Goal: Task Accomplishment & Management: Use online tool/utility

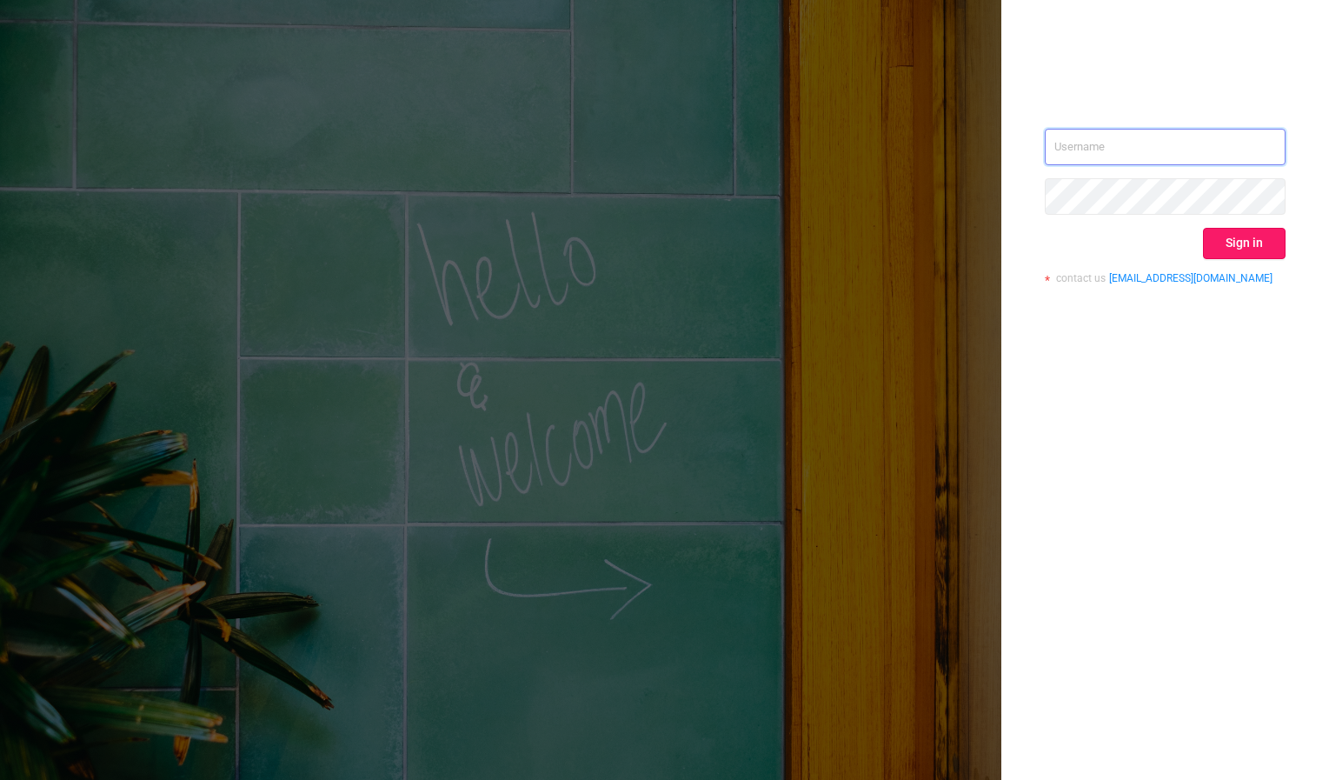
type input "[PERSON_NAME][EMAIL_ADDRESS][DOMAIN_NAME]"
click at [1248, 242] on button "Sign in" at bounding box center [1244, 243] width 83 height 31
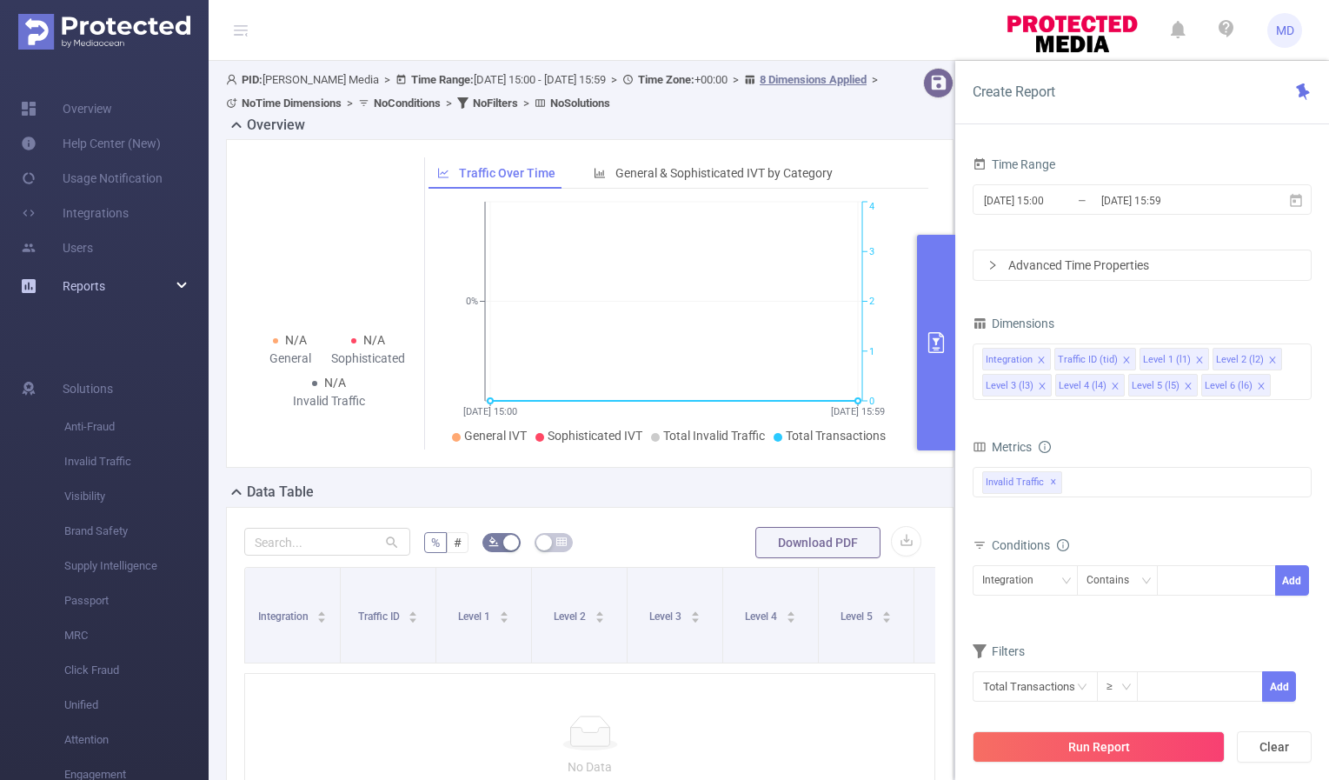
click at [183, 286] on icon at bounding box center [182, 286] width 9 height 0
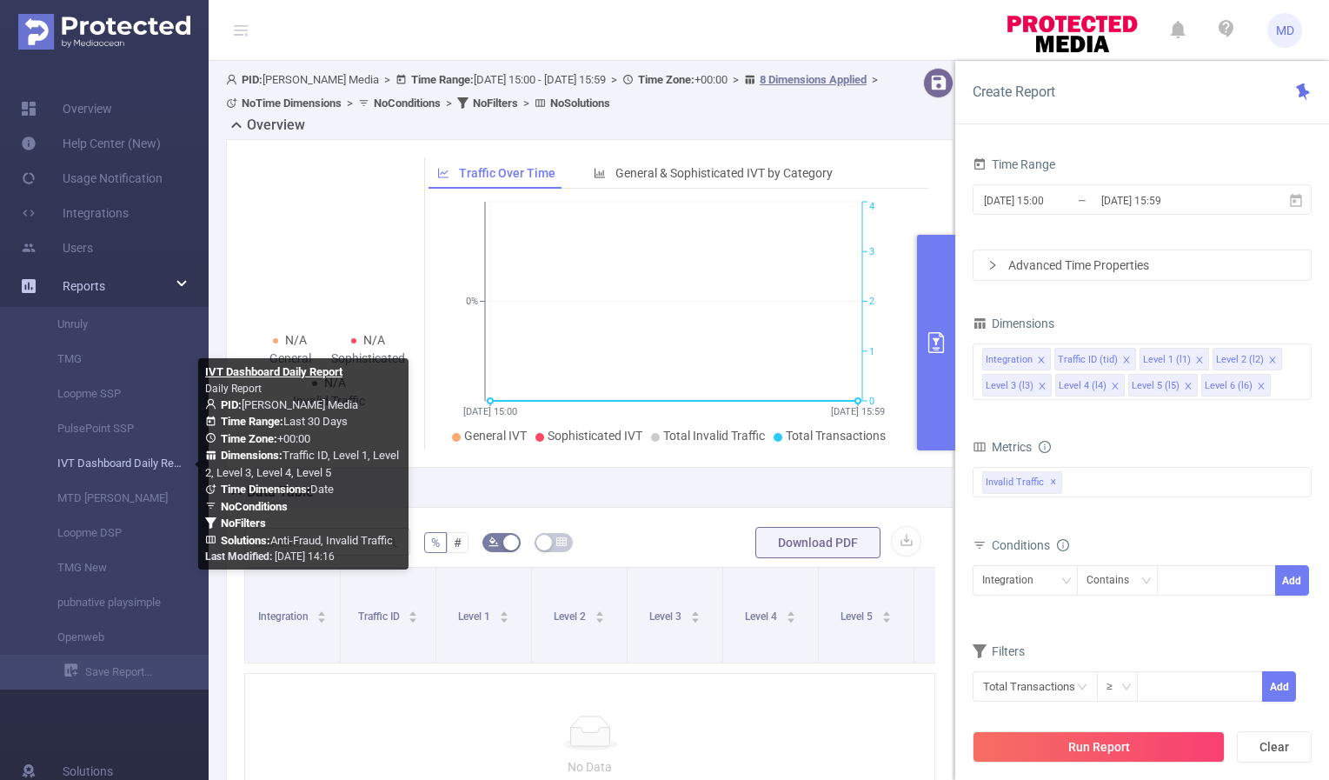
click at [126, 464] on link "IVT Dashboard Daily Report" at bounding box center [111, 463] width 153 height 35
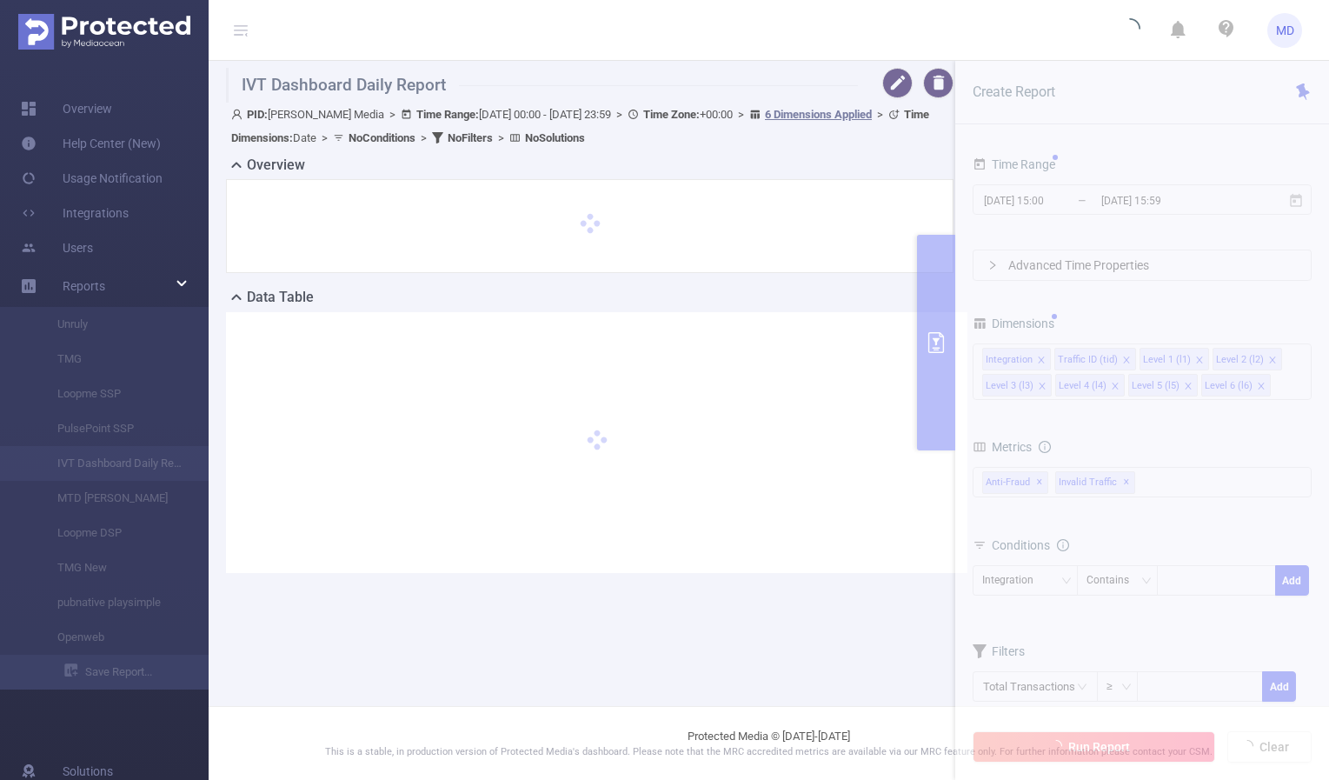
type input "[DATE] 00:00"
type input "[DATE] 23:59"
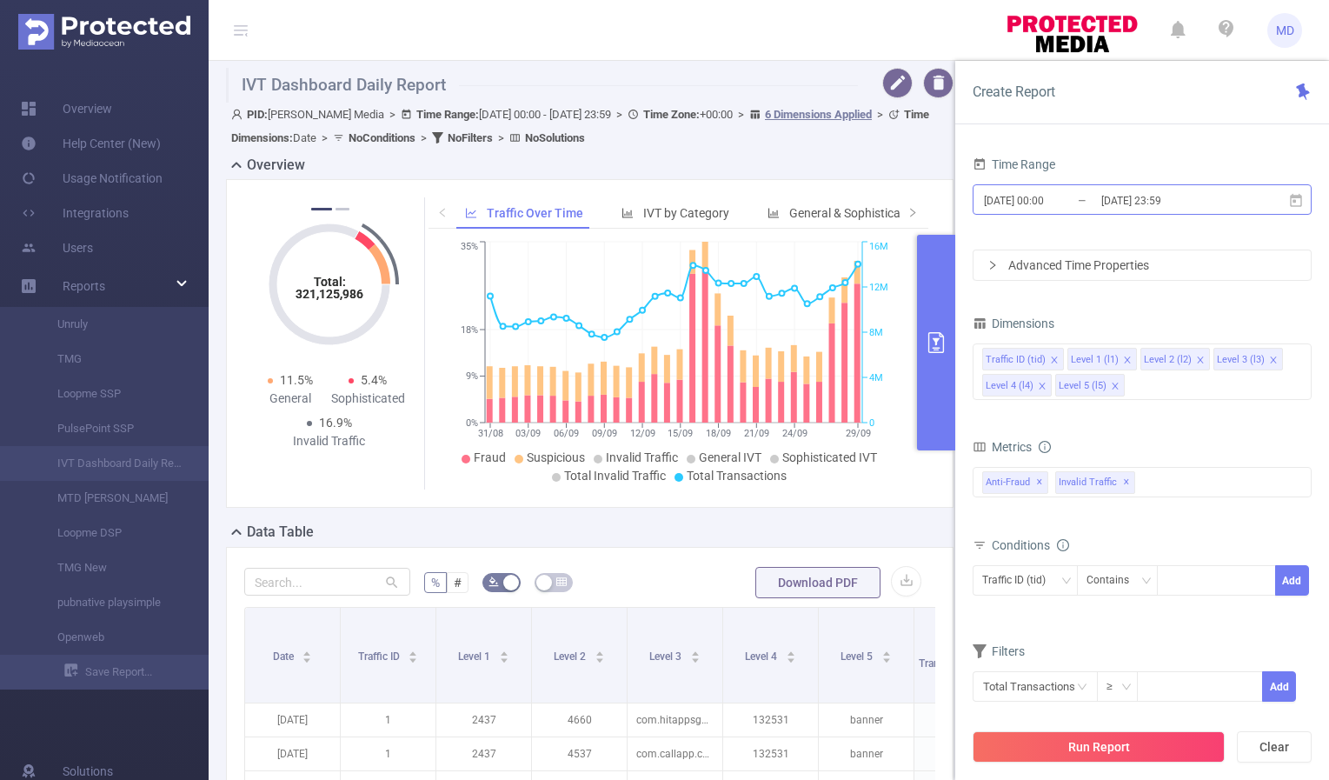
click at [1105, 197] on input "[DATE] 23:59" at bounding box center [1170, 200] width 141 height 23
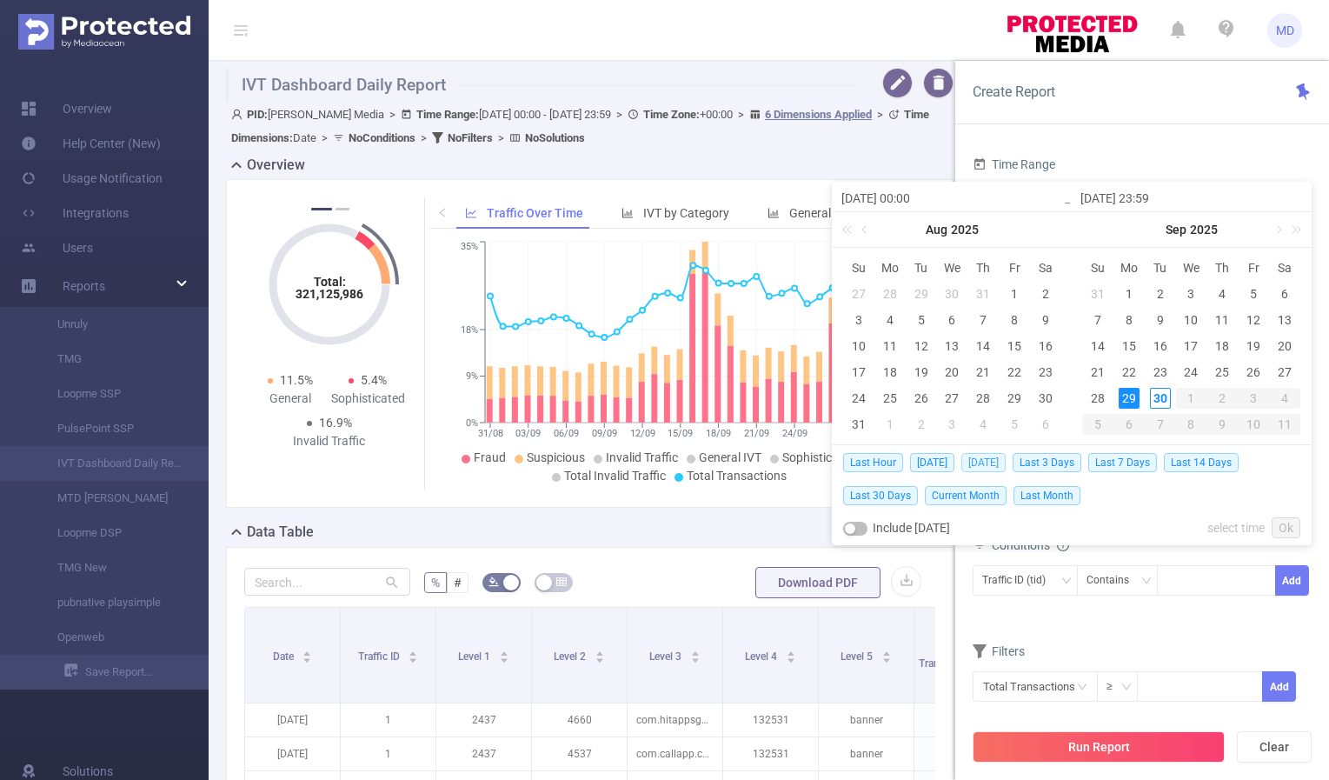
click at [978, 466] on span "[DATE]" at bounding box center [984, 462] width 44 height 19
type input "[DATE] 00:00"
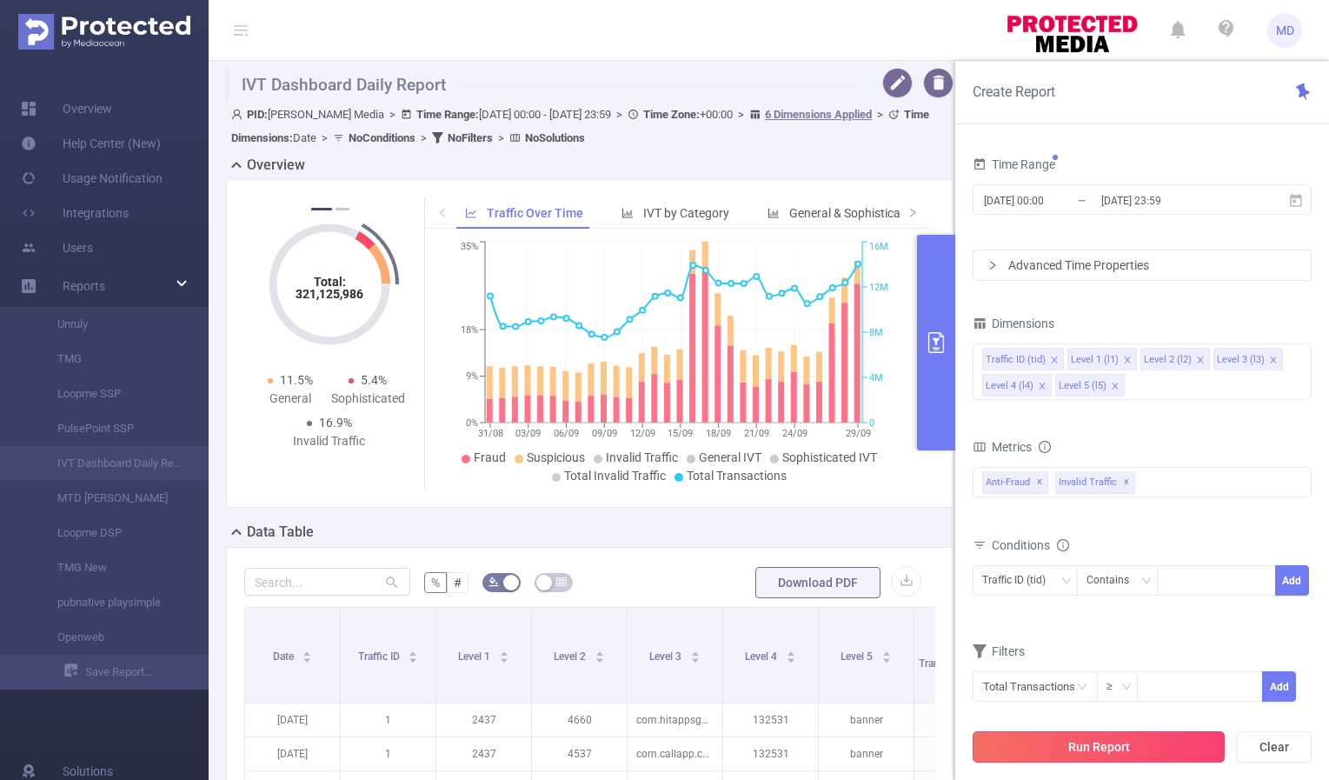
click at [1109, 750] on button "Run Report" at bounding box center [1099, 746] width 252 height 31
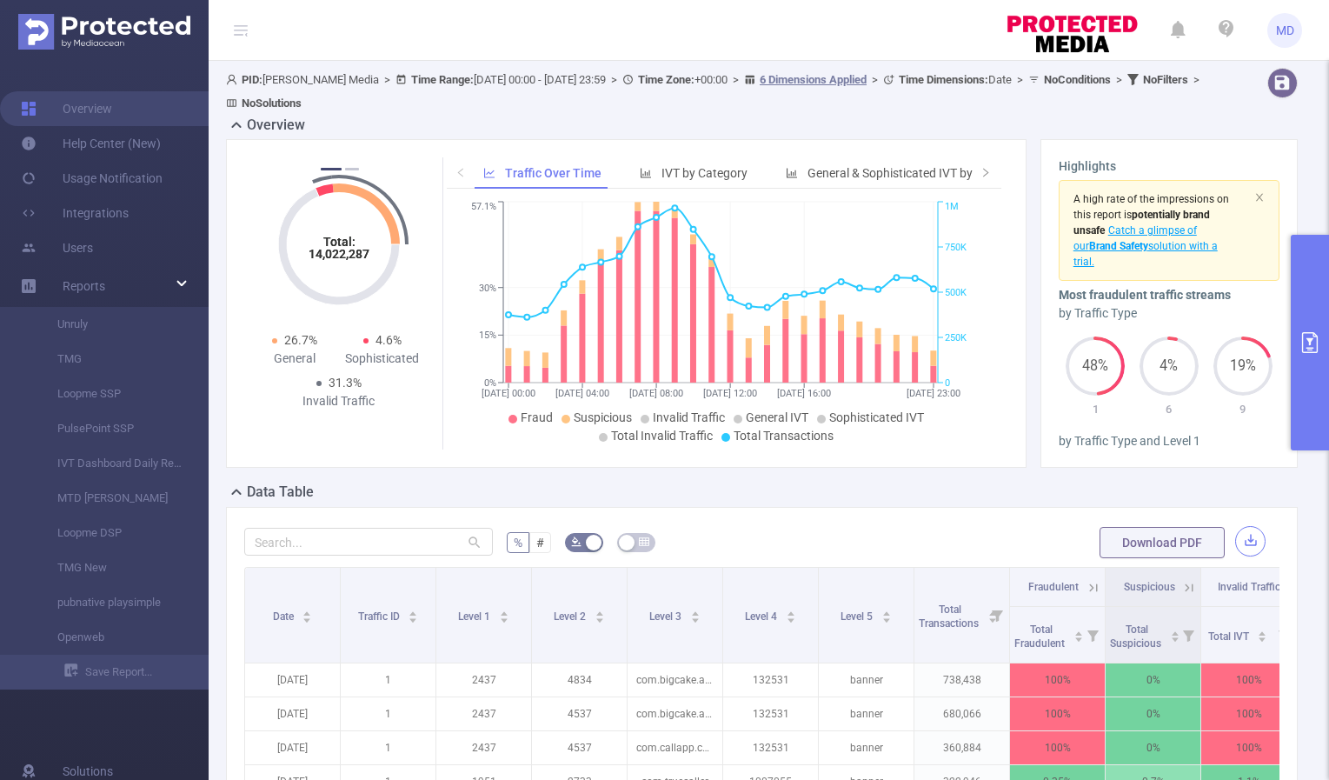
click at [1243, 543] on button "button" at bounding box center [1251, 541] width 30 height 30
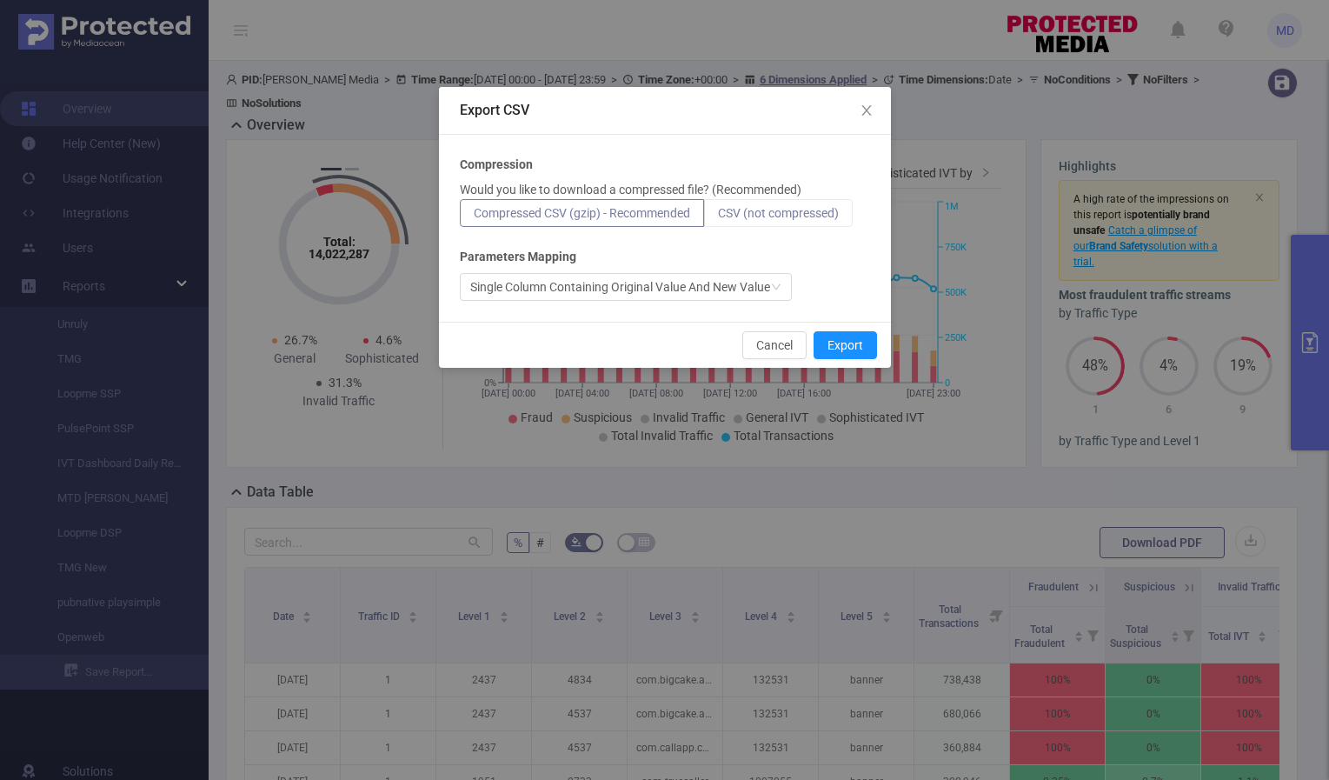
click at [770, 219] on span "CSV (not compressed)" at bounding box center [778, 213] width 121 height 14
click at [718, 217] on input "CSV (not compressed)" at bounding box center [718, 217] width 0 height 0
click at [867, 349] on button "Export" at bounding box center [845, 345] width 63 height 28
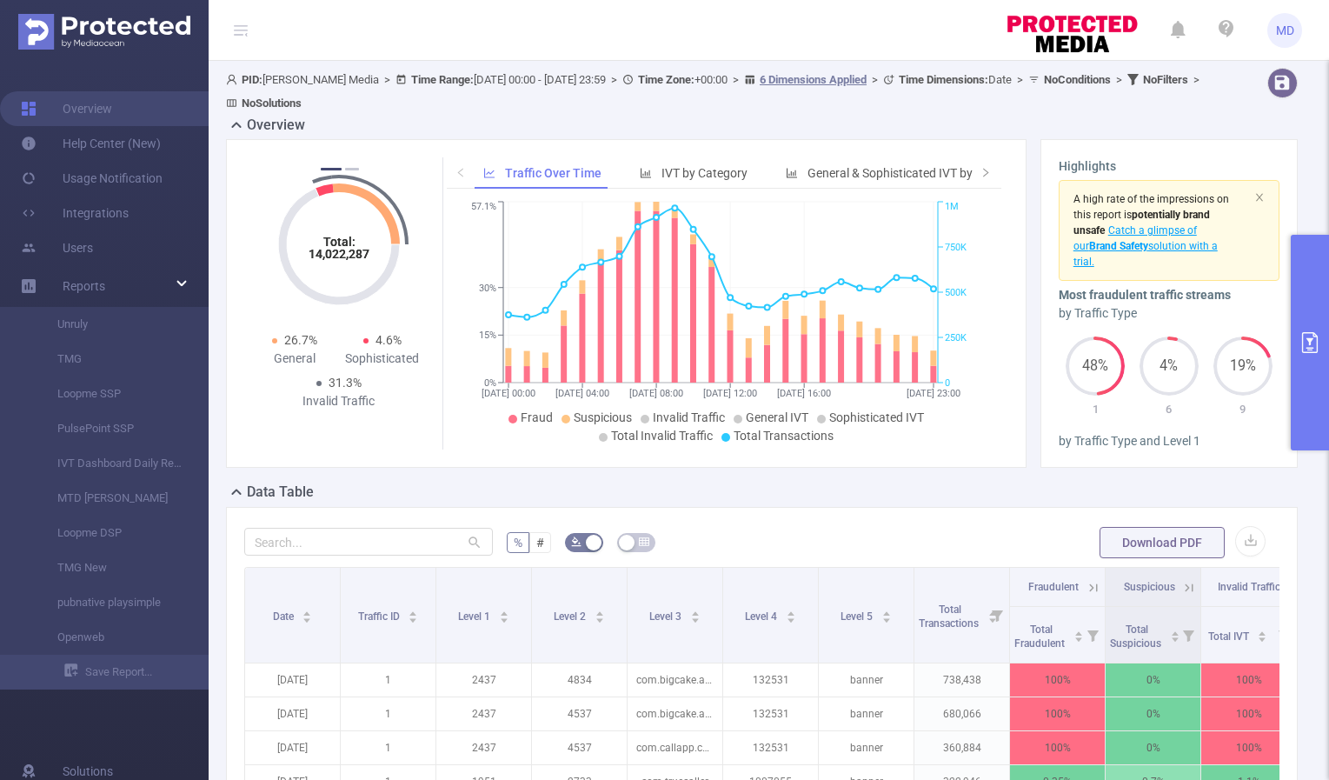
click at [1304, 340] on icon "primary" at bounding box center [1310, 342] width 21 height 21
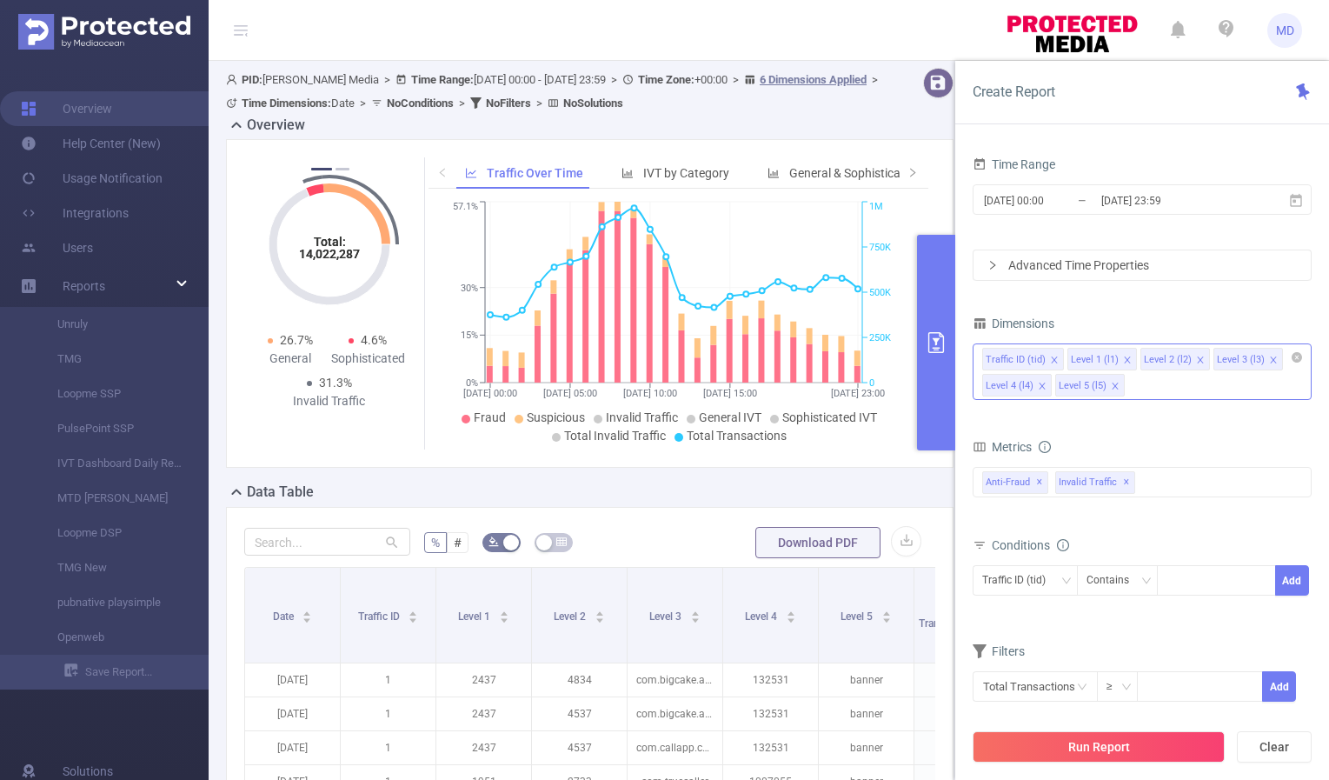
click at [1112, 384] on icon "icon: close" at bounding box center [1115, 386] width 6 height 6
click at [1196, 356] on icon "icon: close" at bounding box center [1200, 360] width 9 height 9
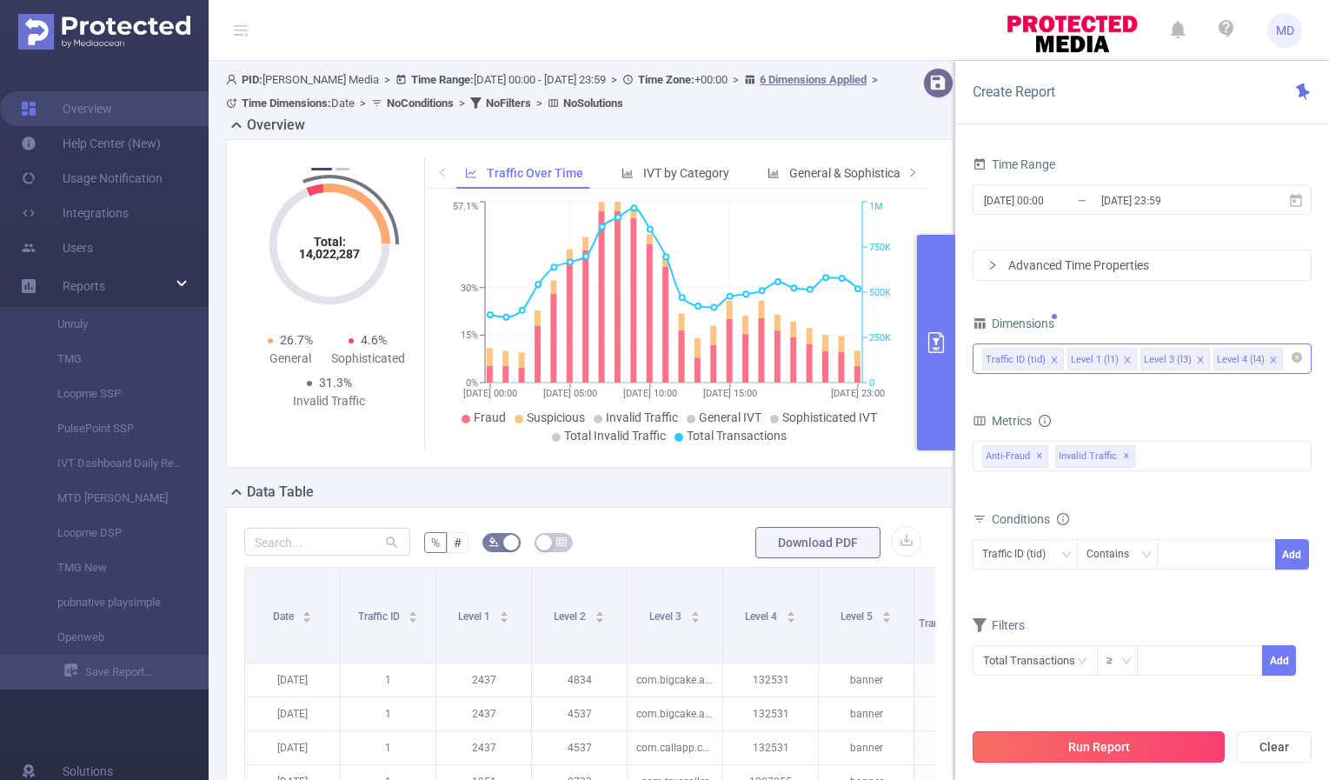
click at [1102, 756] on button "Run Report" at bounding box center [1099, 746] width 252 height 31
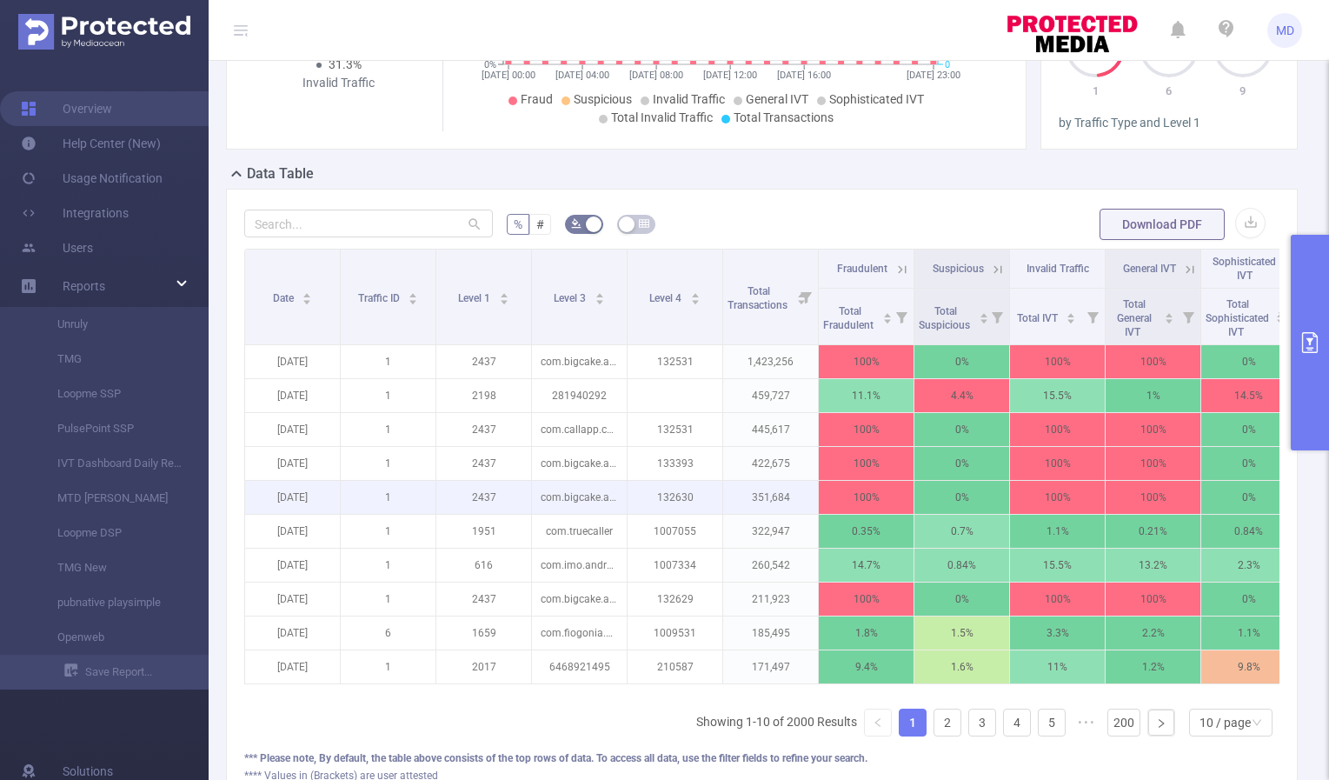
scroll to position [480, 0]
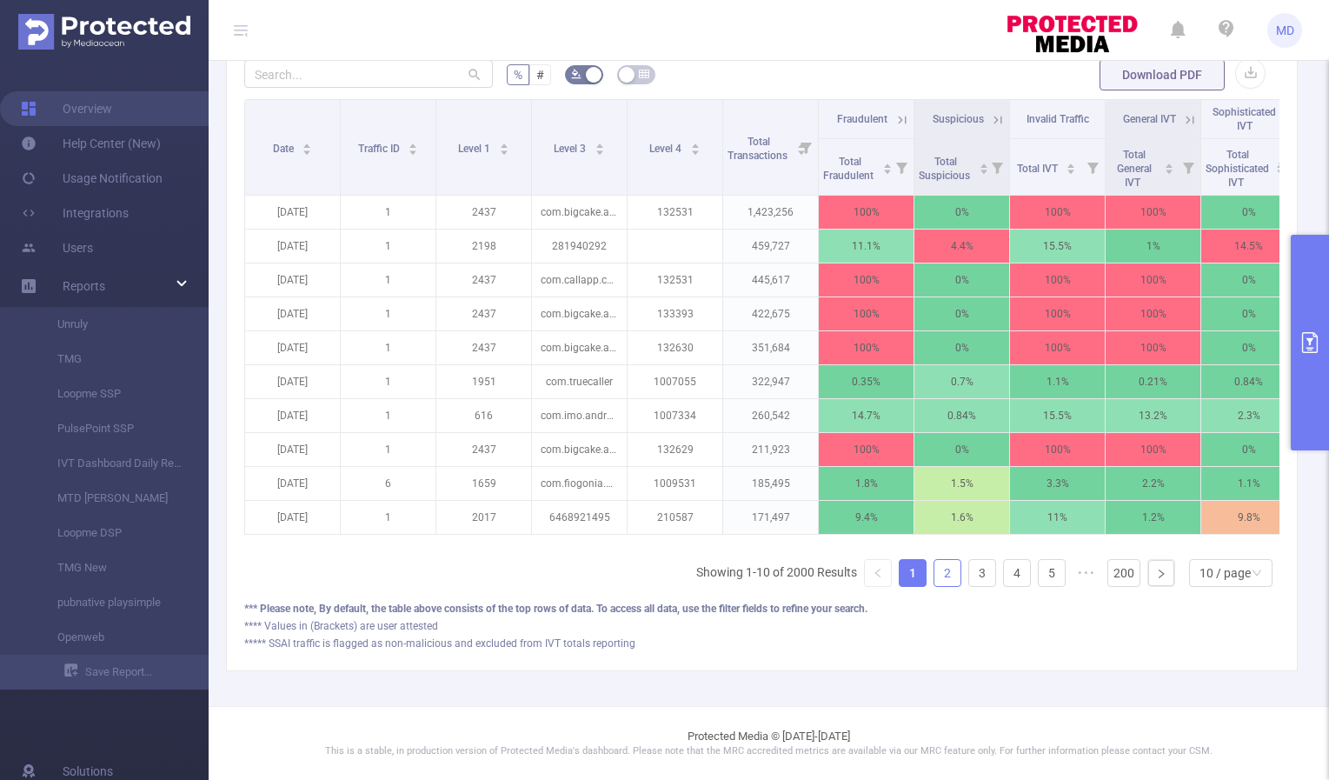
click at [936, 584] on link "2" at bounding box center [948, 573] width 26 height 26
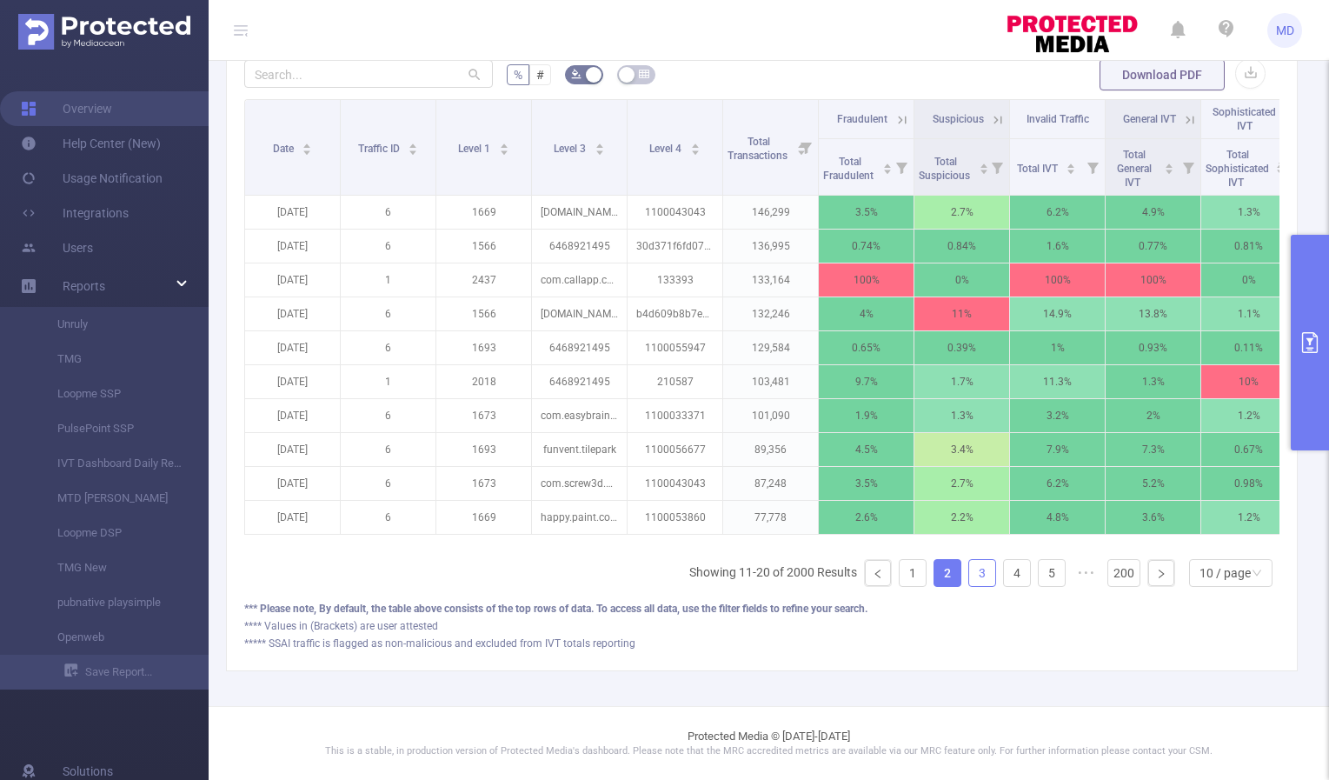
click at [970, 578] on link "3" at bounding box center [983, 573] width 26 height 26
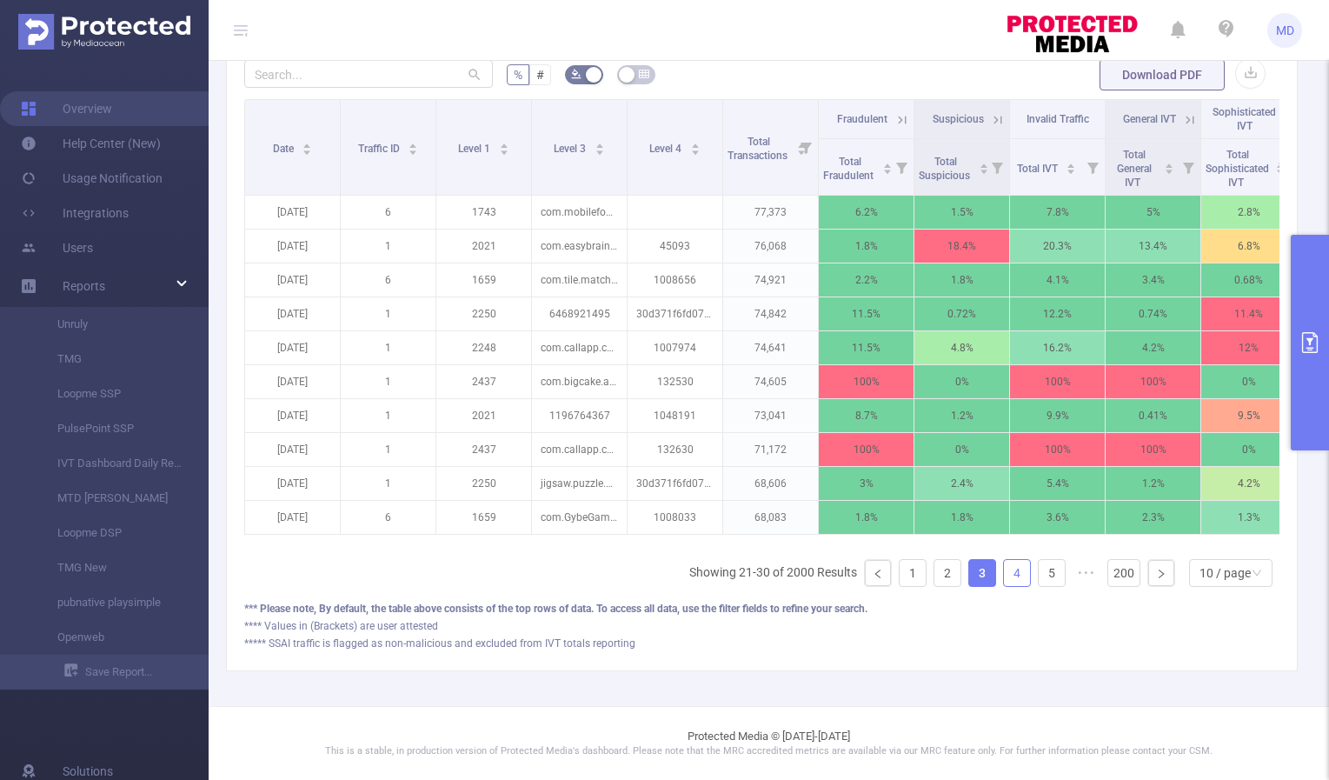
click at [1004, 575] on link "4" at bounding box center [1017, 573] width 26 height 26
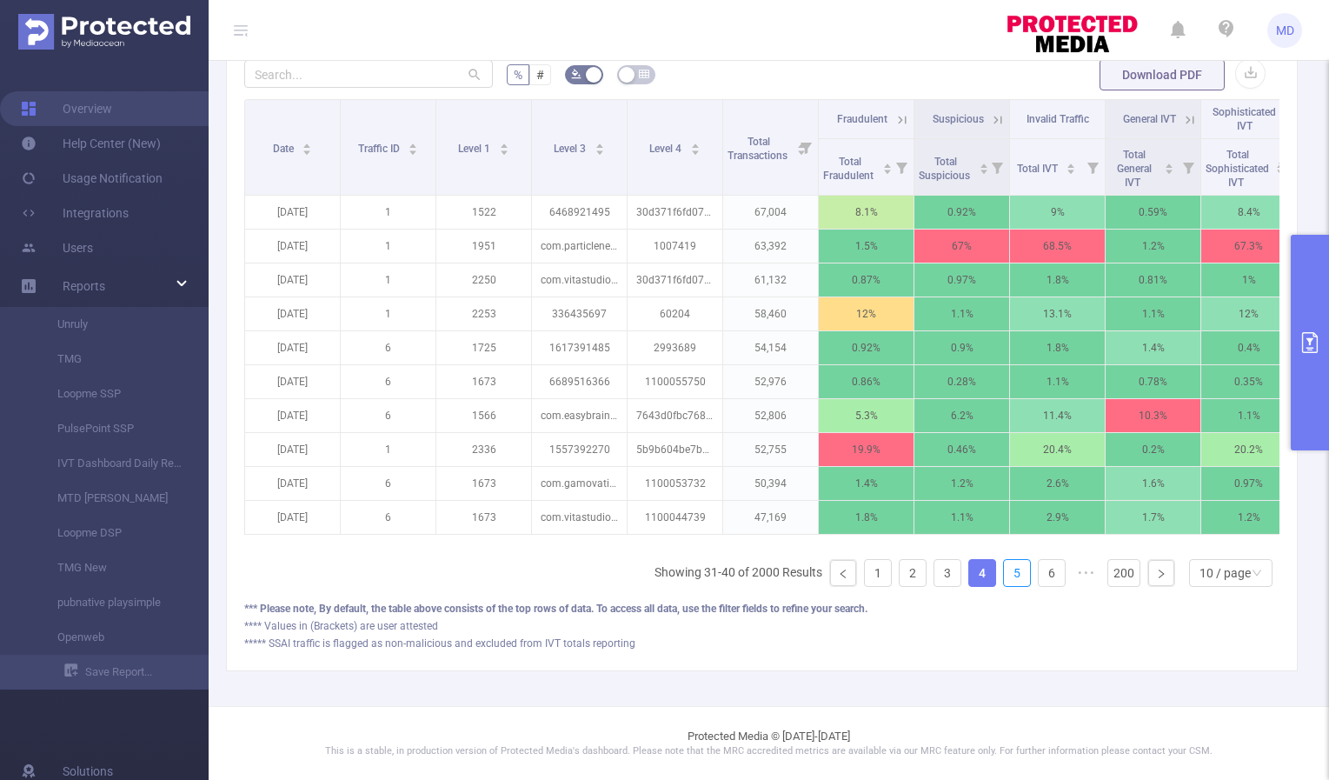
click at [1004, 575] on link "5" at bounding box center [1017, 573] width 26 height 26
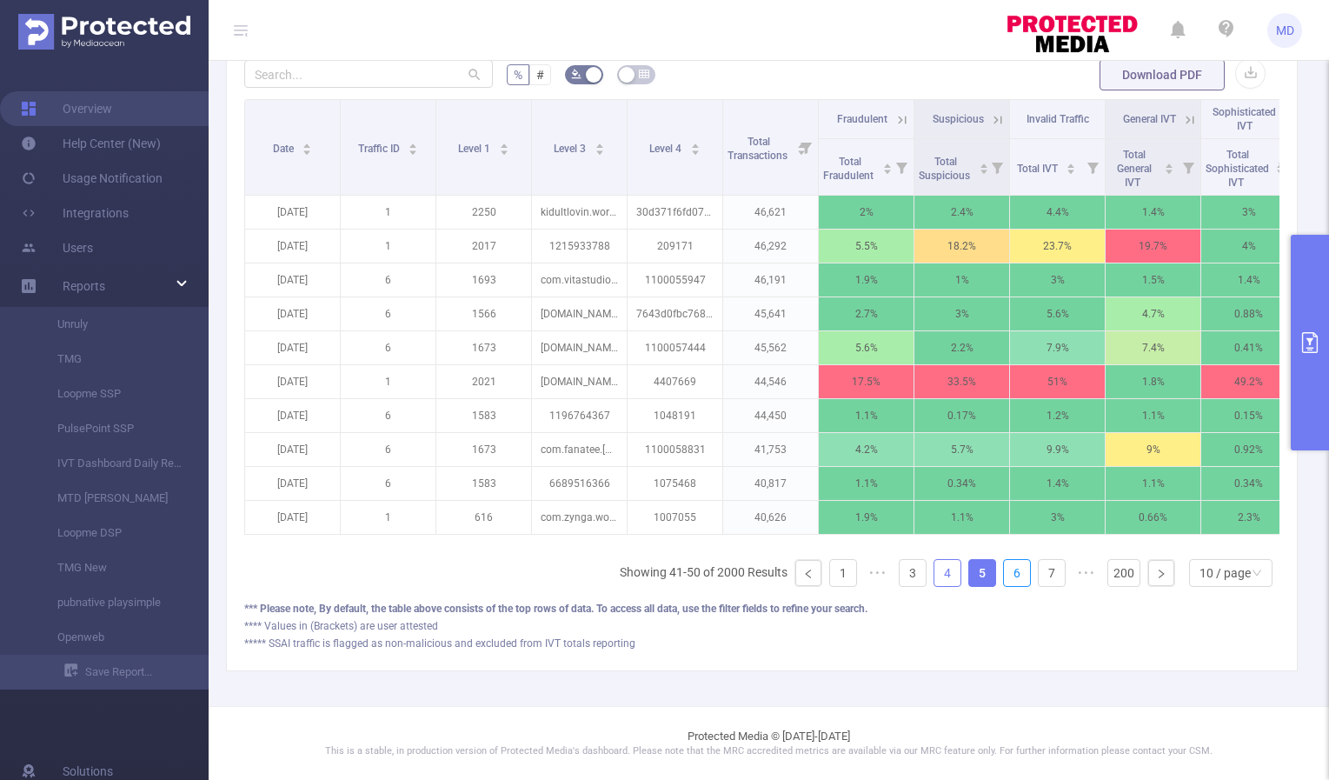
click at [1004, 575] on link "6" at bounding box center [1017, 573] width 26 height 26
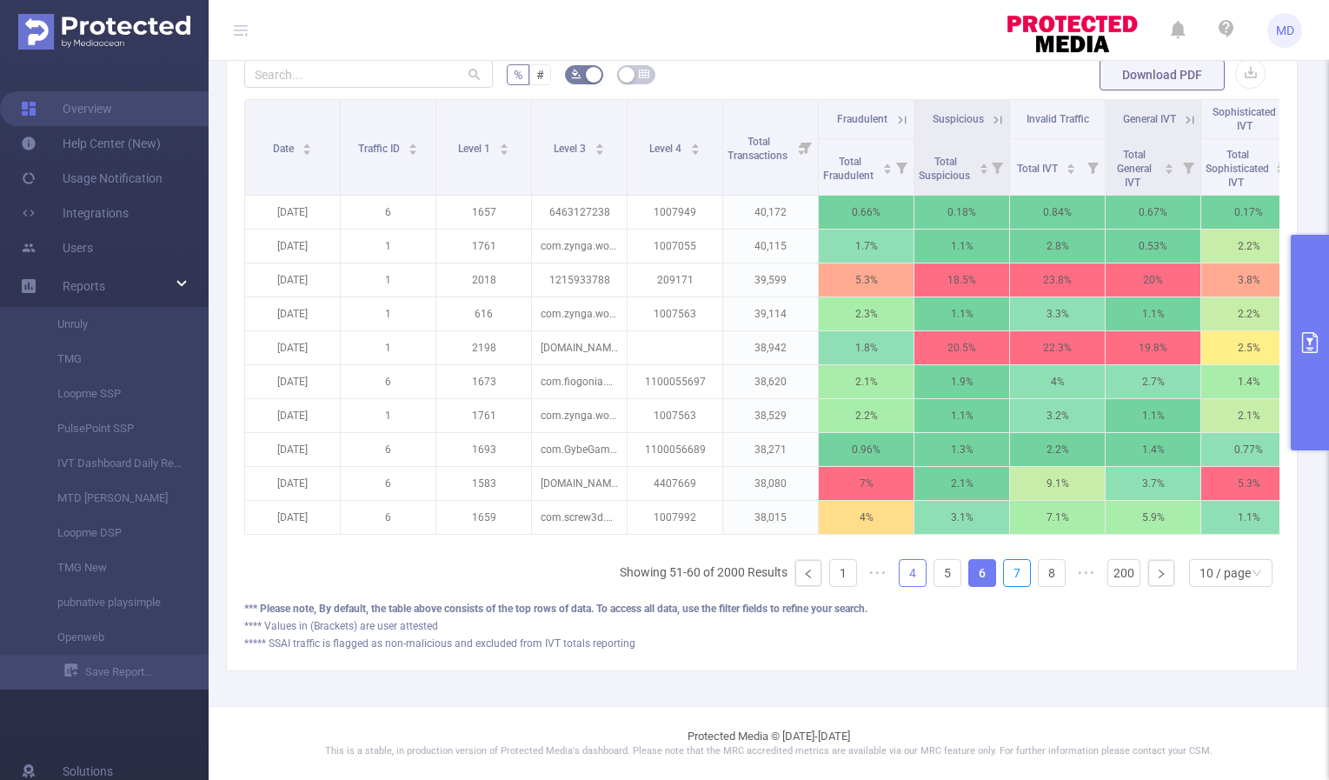
click at [1004, 575] on link "7" at bounding box center [1017, 573] width 26 height 26
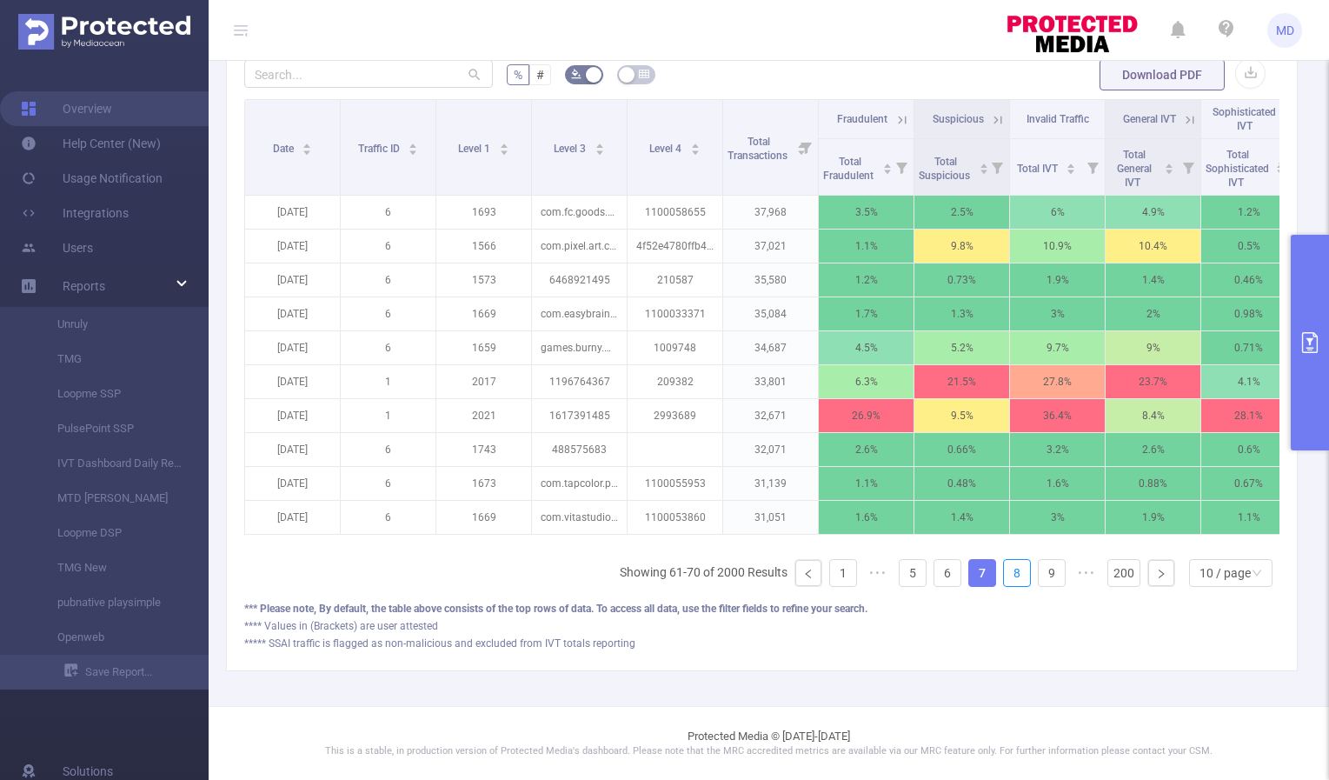
click at [1004, 575] on link "8" at bounding box center [1017, 573] width 26 height 26
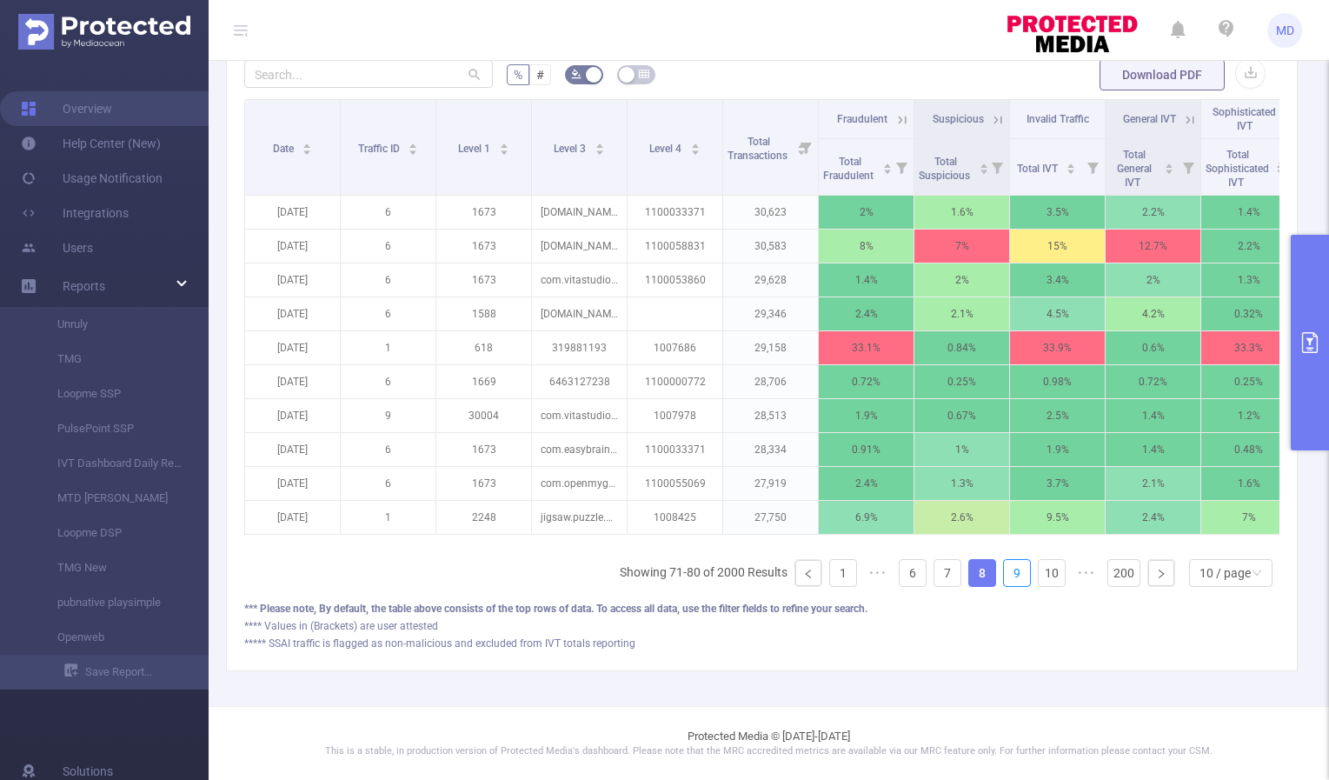
click at [1004, 575] on link "9" at bounding box center [1017, 573] width 26 height 26
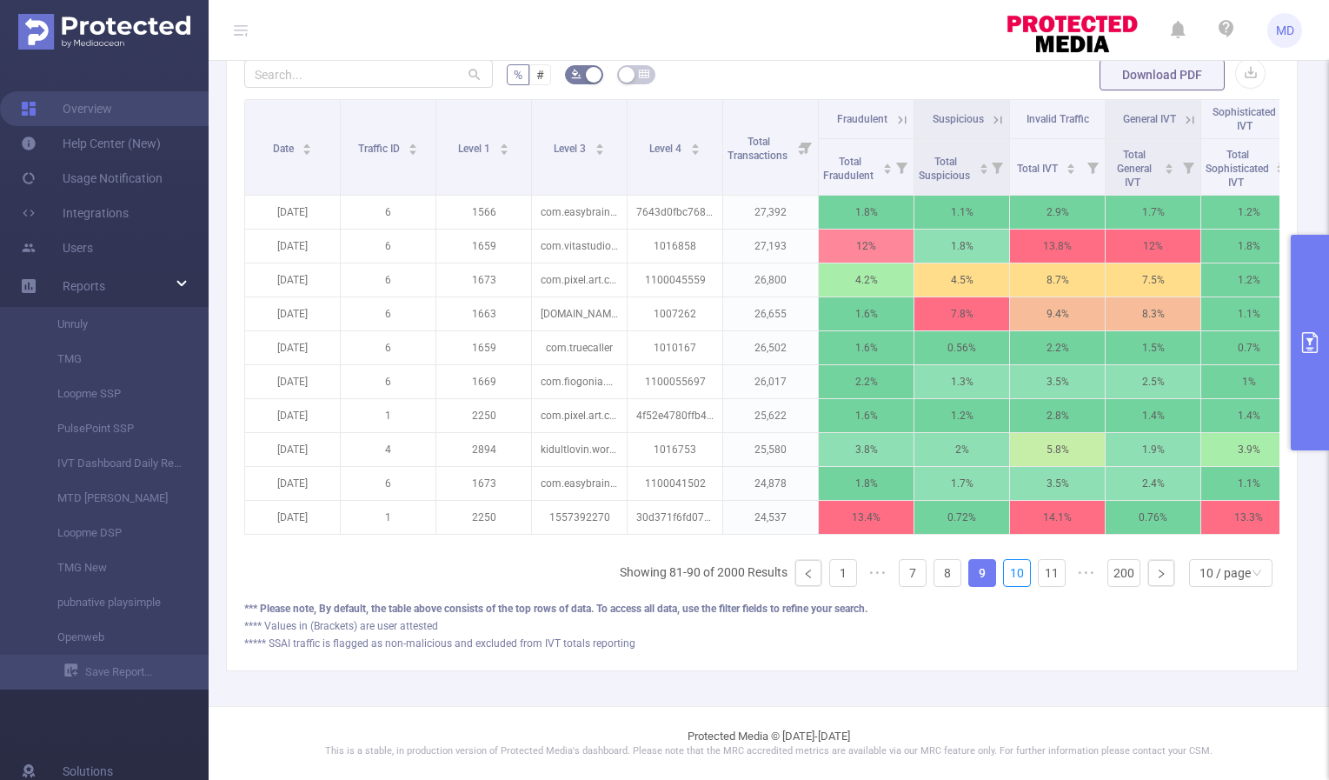
click at [1004, 575] on link "10" at bounding box center [1017, 573] width 26 height 26
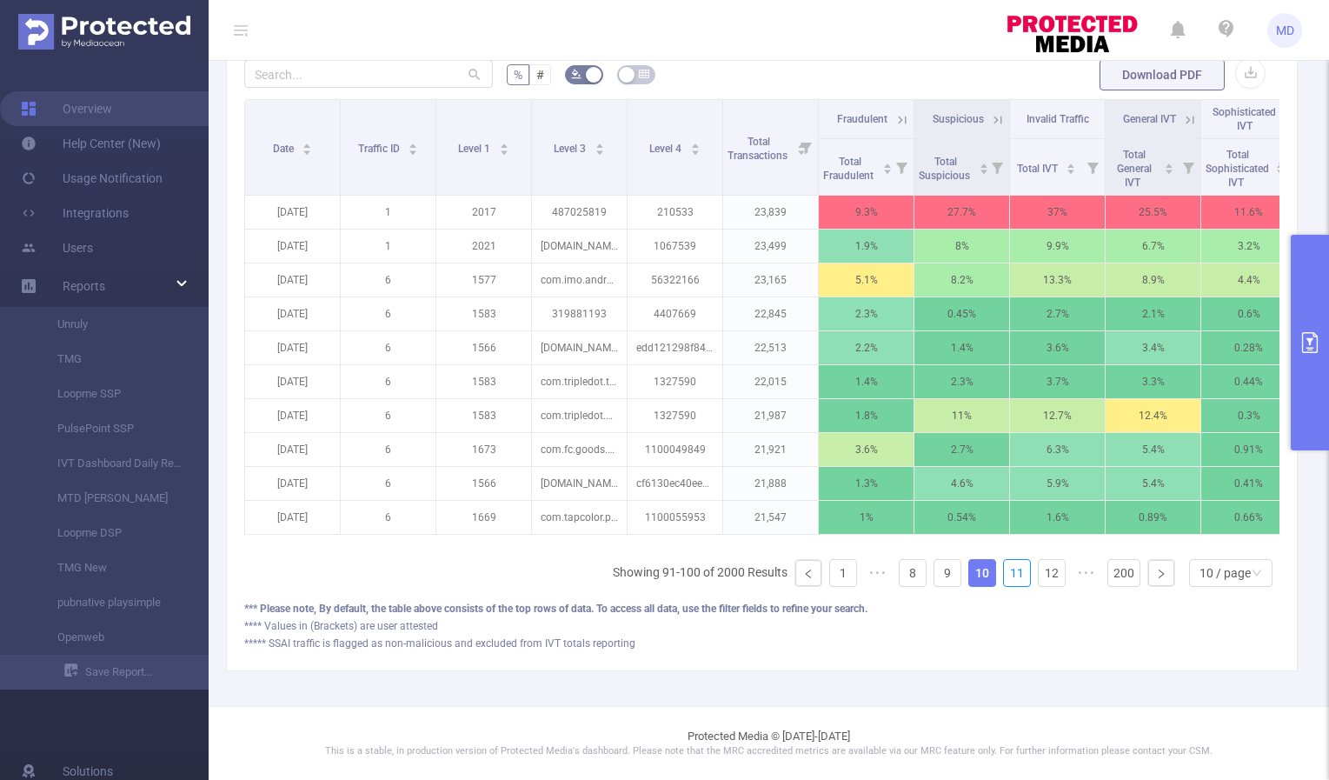
click at [1004, 575] on link "11" at bounding box center [1017, 573] width 26 height 26
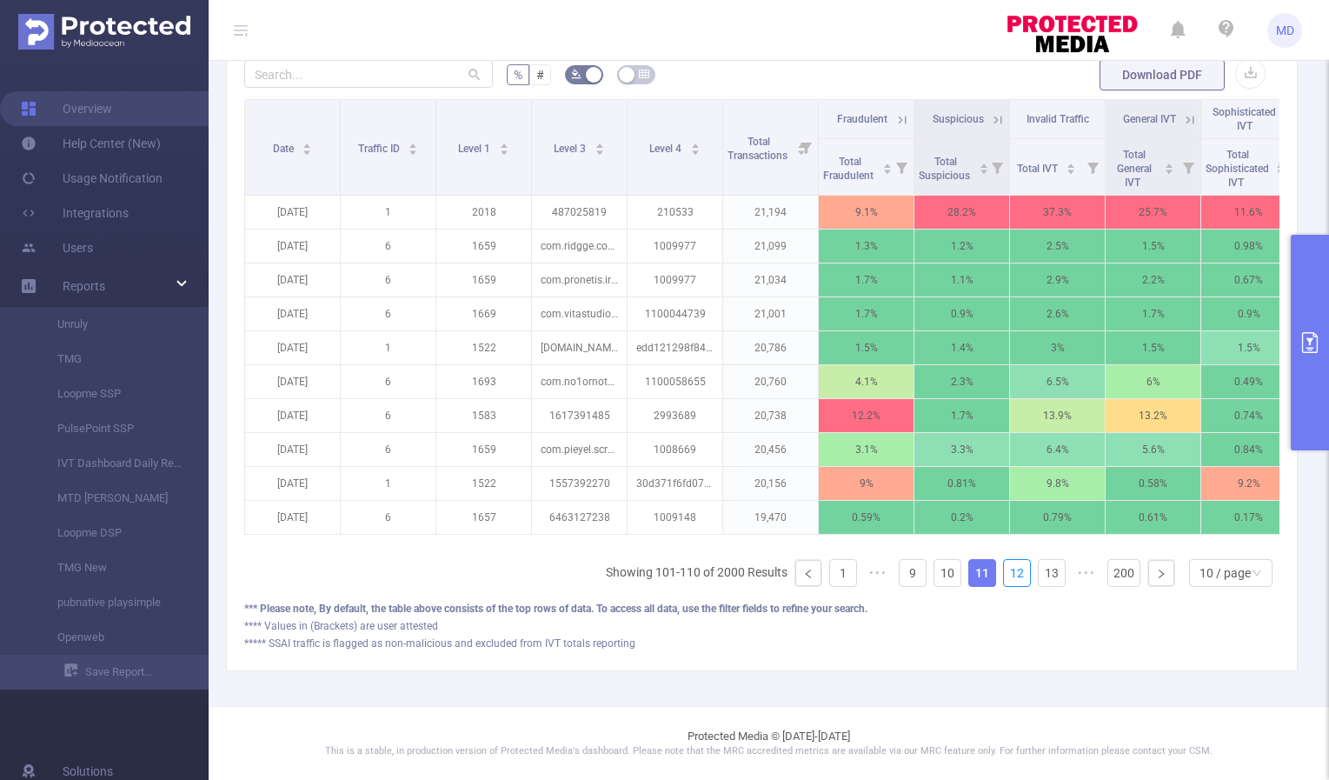
click at [1004, 575] on link "12" at bounding box center [1017, 573] width 26 height 26
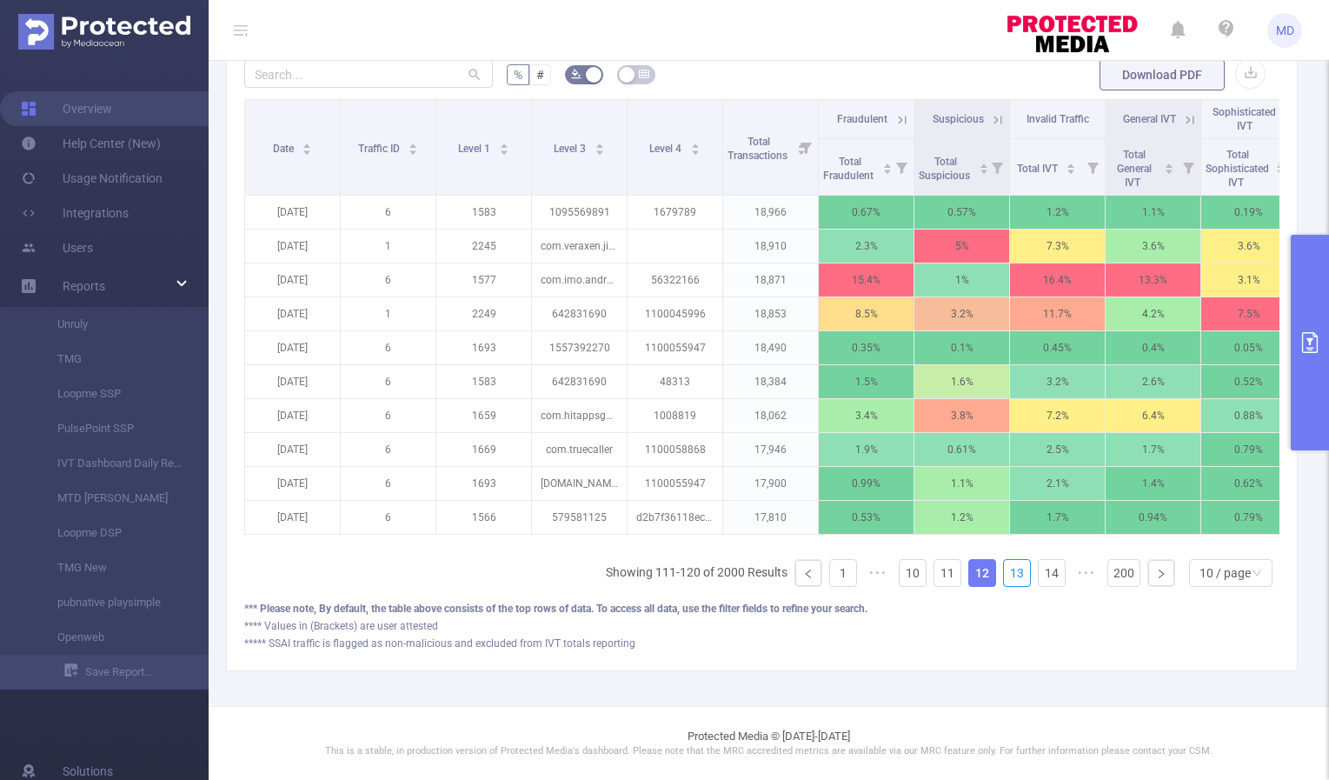
click at [1004, 575] on link "13" at bounding box center [1017, 573] width 26 height 26
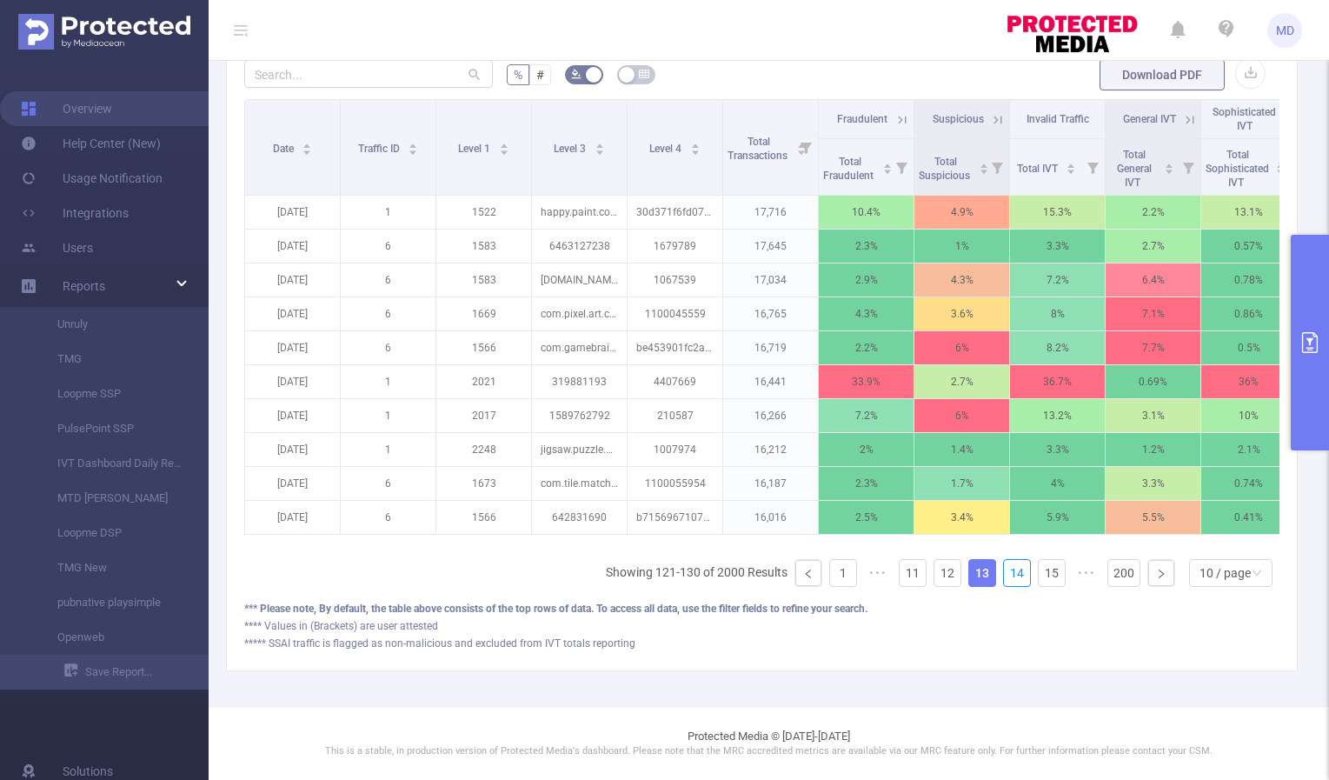
click at [1004, 575] on link "14" at bounding box center [1017, 573] width 26 height 26
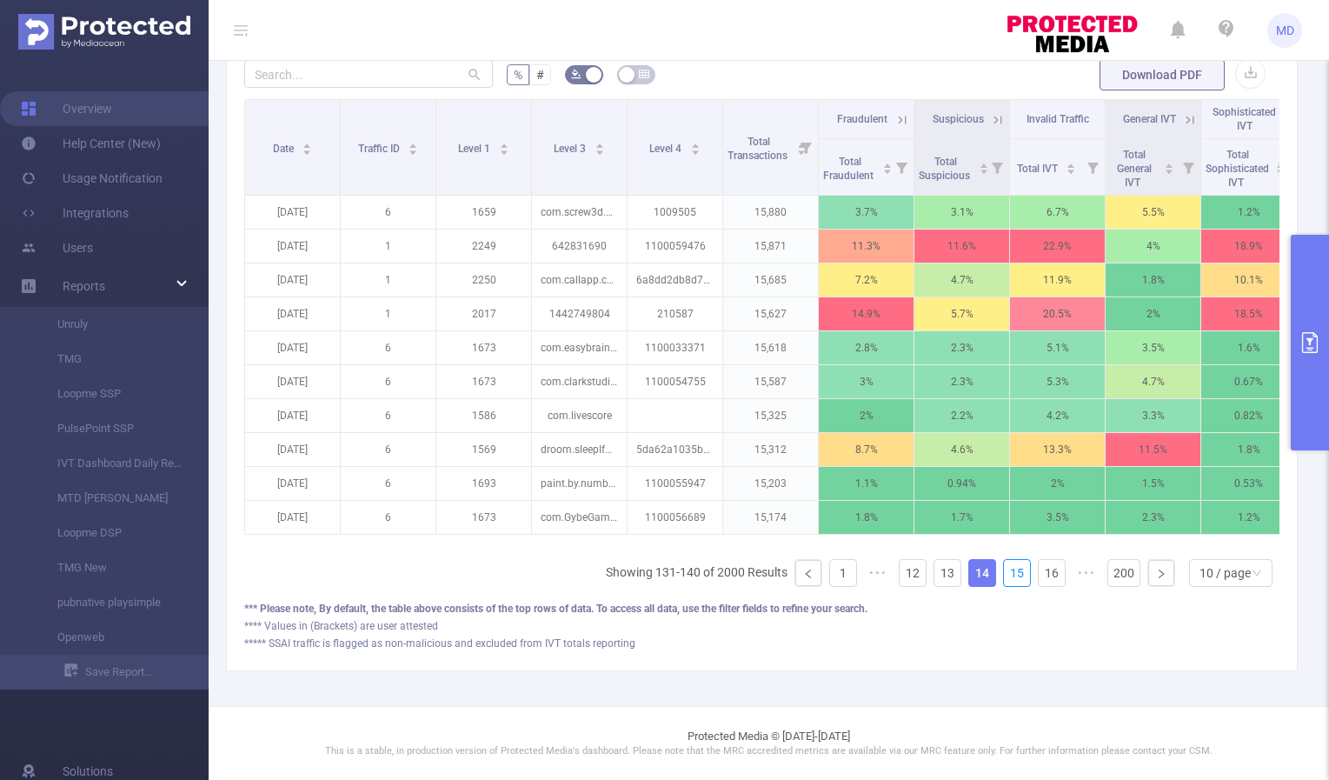
click at [1004, 575] on link "15" at bounding box center [1017, 573] width 26 height 26
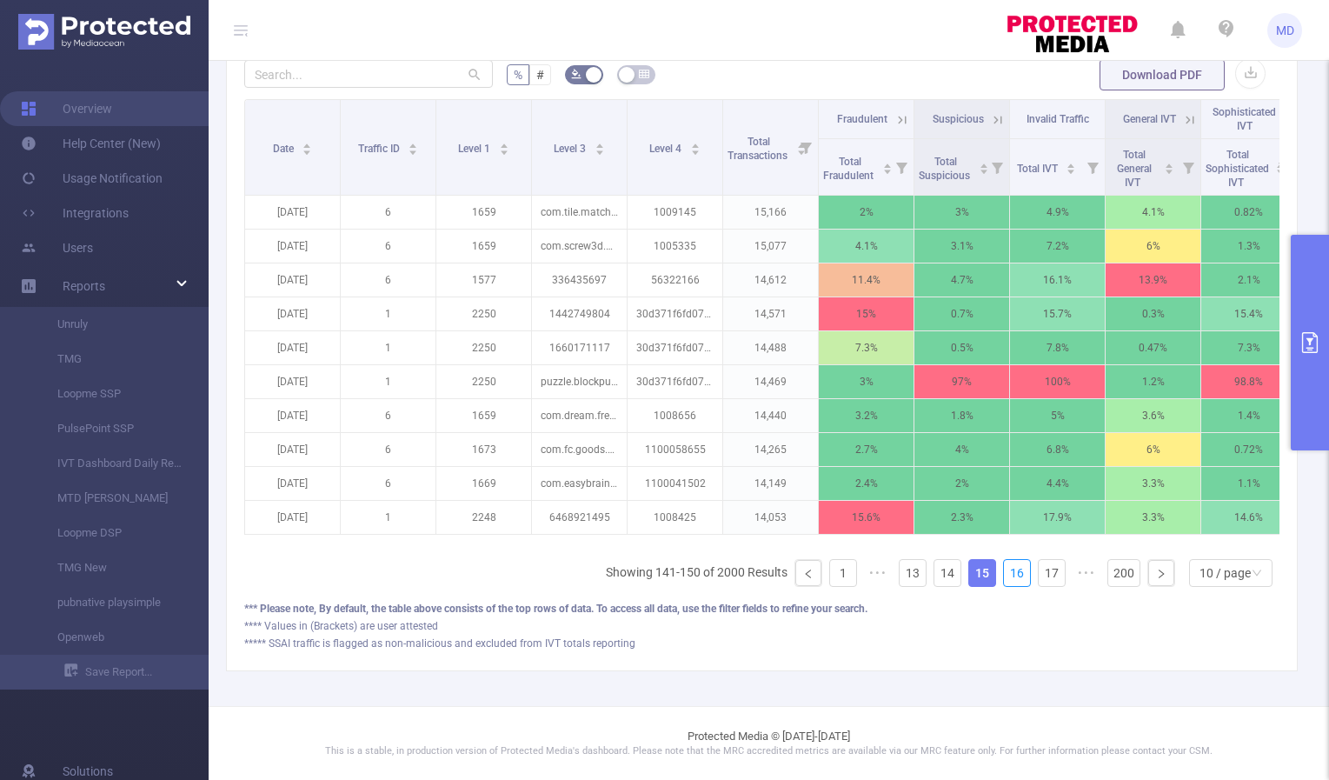
click at [1004, 575] on link "16" at bounding box center [1017, 573] width 26 height 26
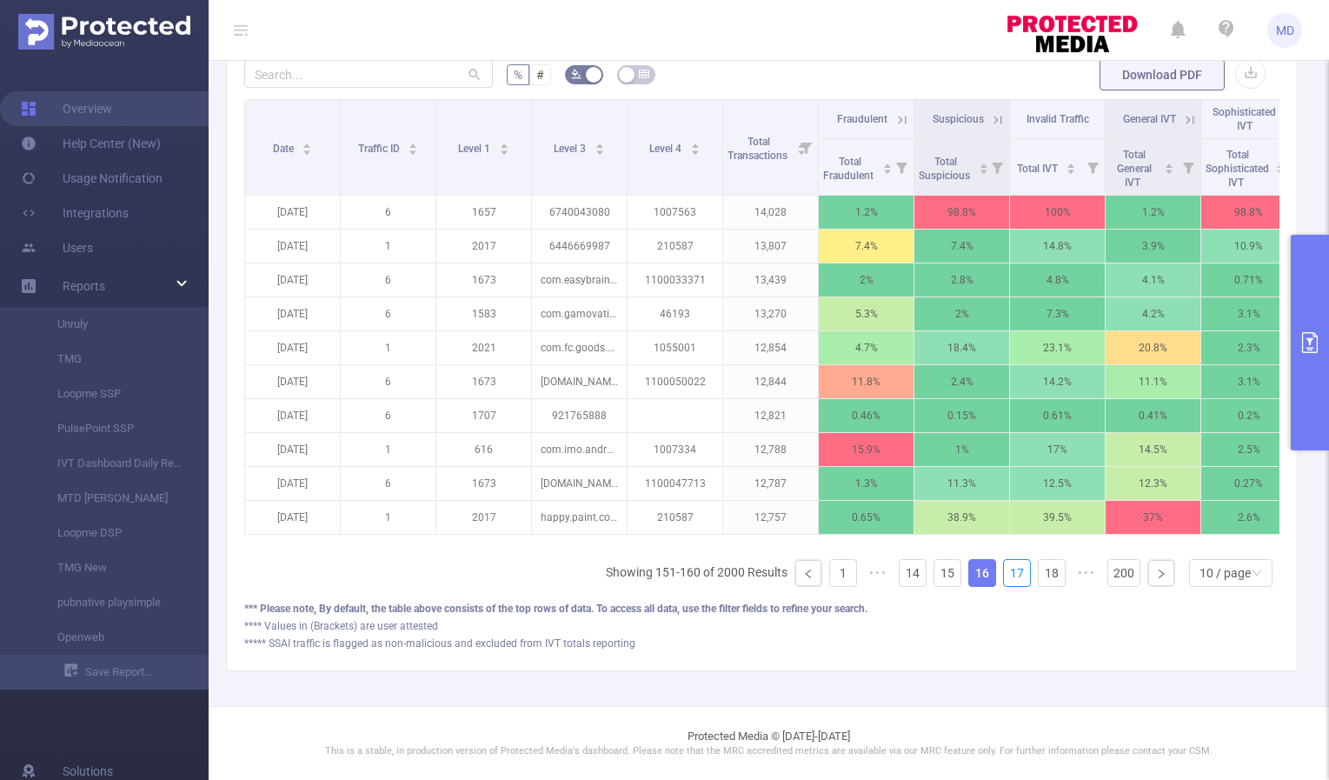
click at [1004, 575] on link "17" at bounding box center [1017, 573] width 26 height 26
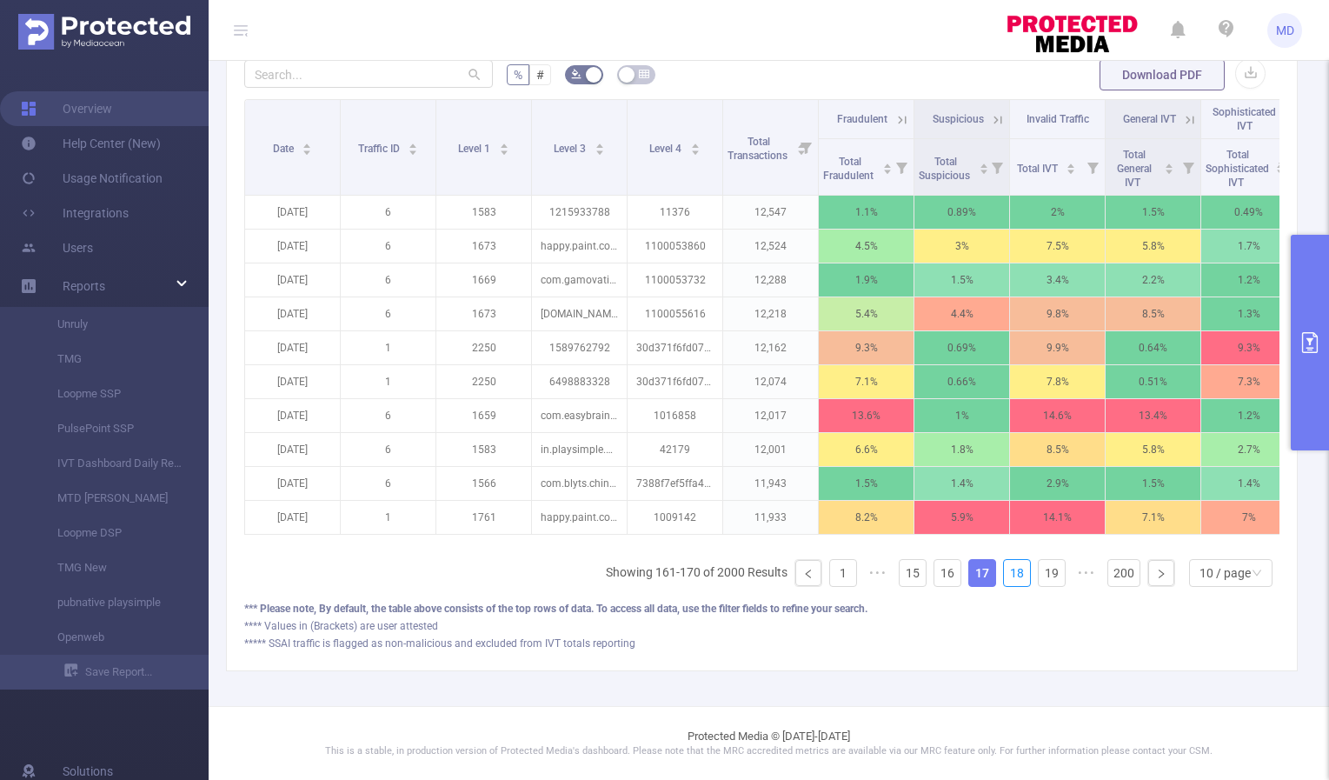
click at [1004, 575] on link "18" at bounding box center [1017, 573] width 26 height 26
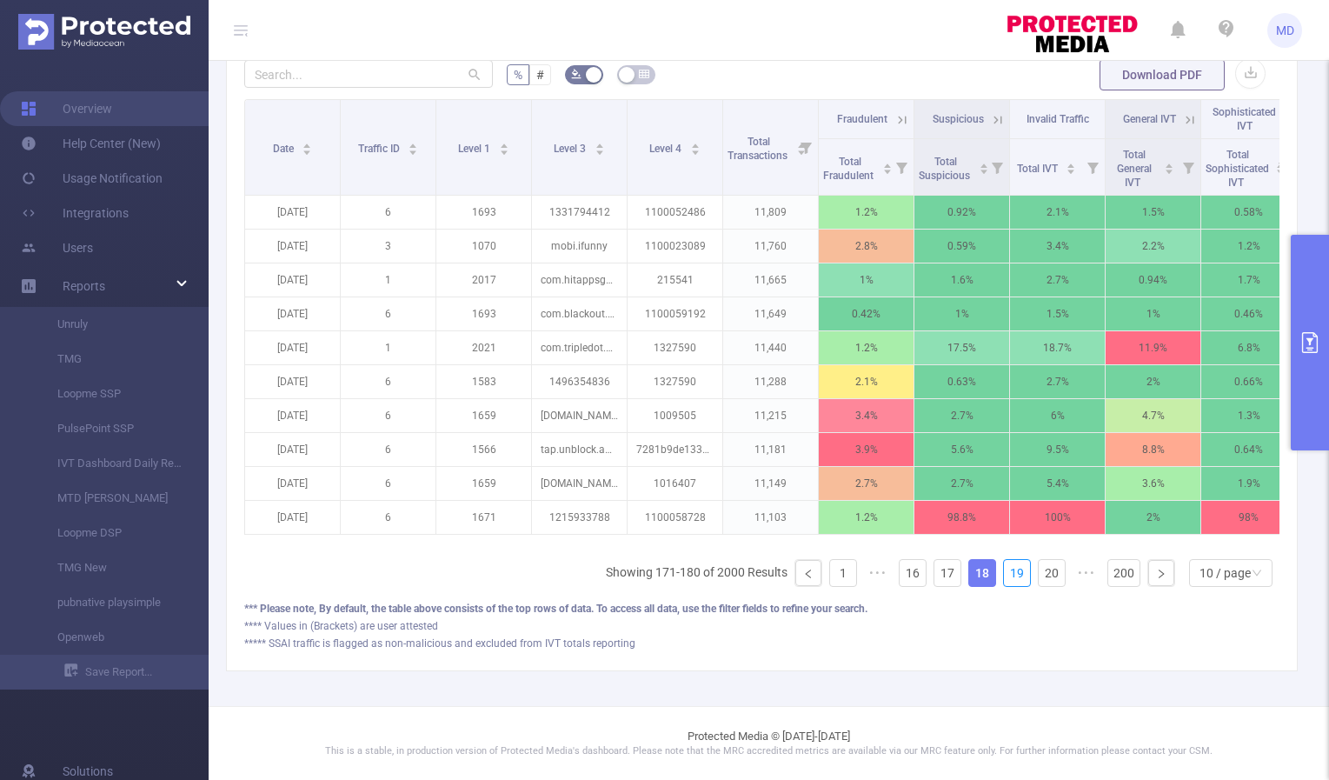
click at [1004, 575] on link "19" at bounding box center [1017, 573] width 26 height 26
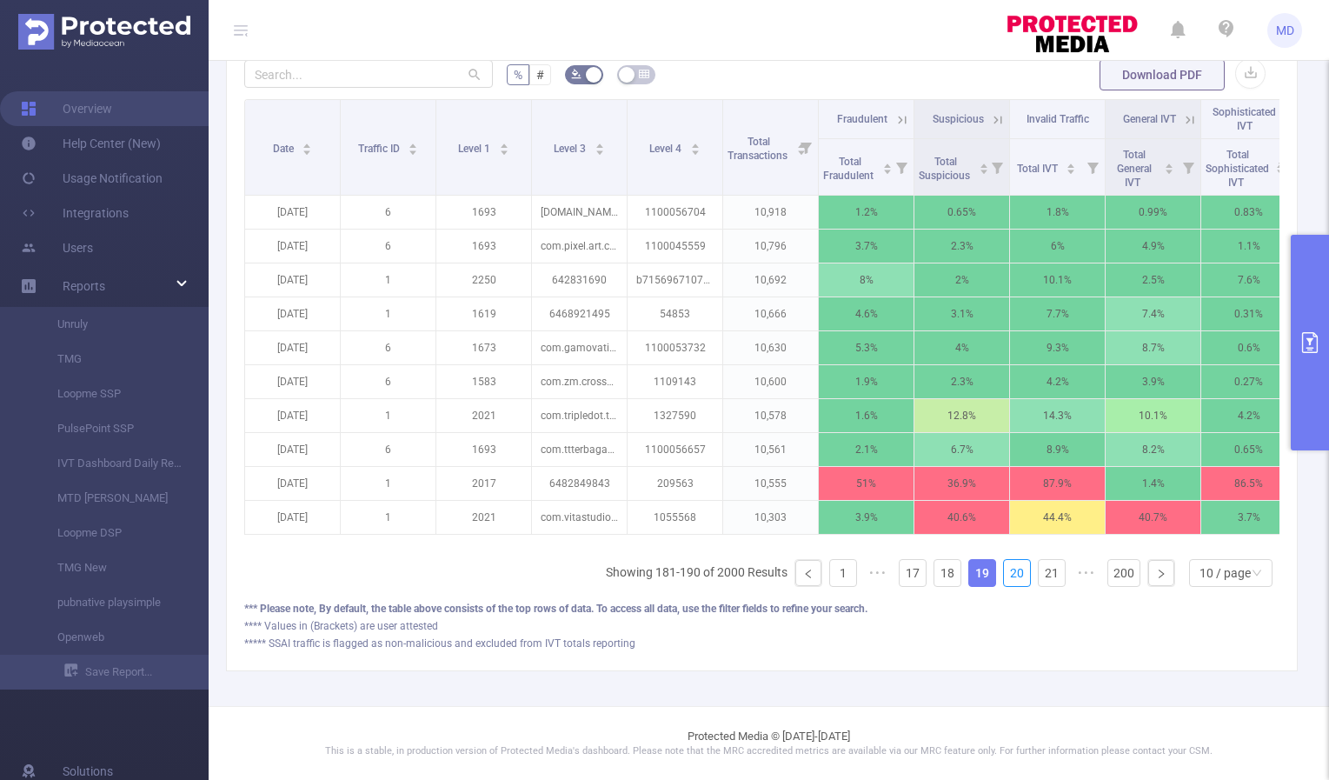
click at [1004, 575] on link "20" at bounding box center [1017, 573] width 26 height 26
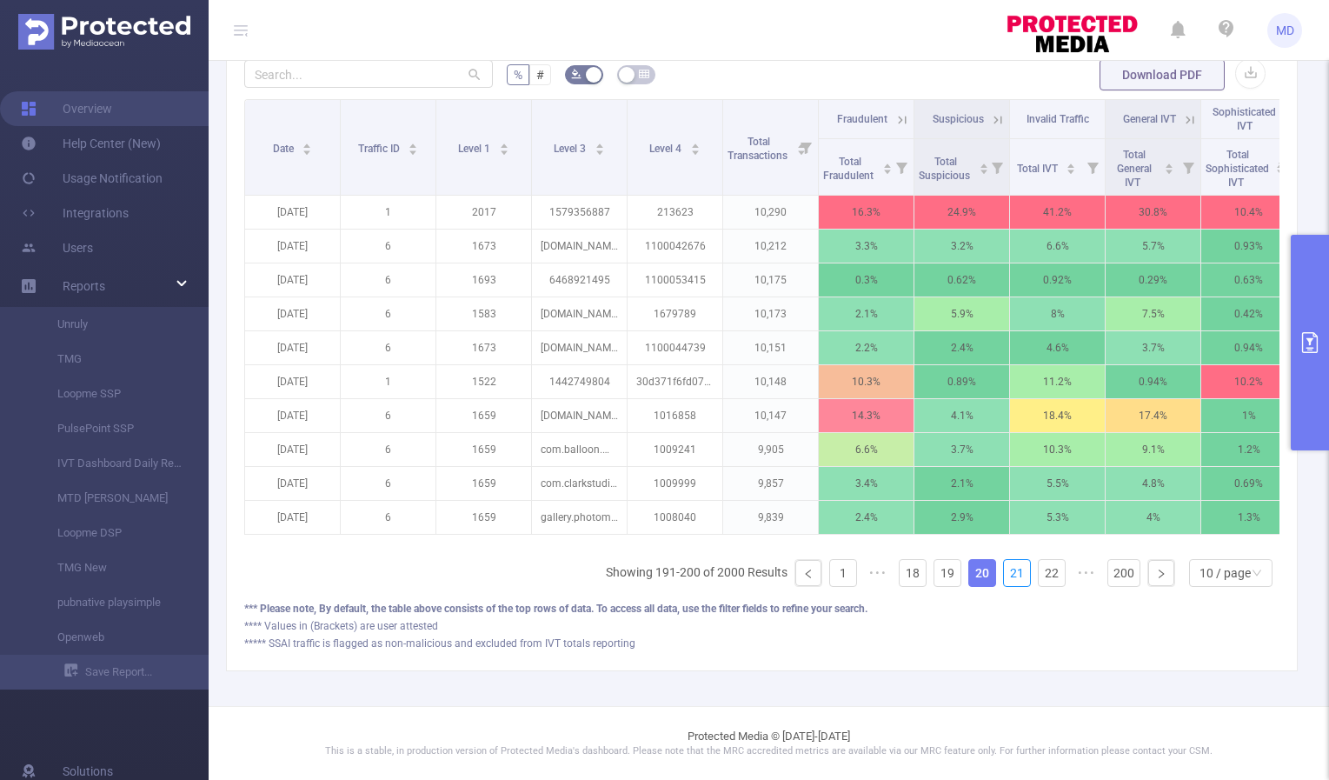
click at [1004, 575] on link "21" at bounding box center [1017, 573] width 26 height 26
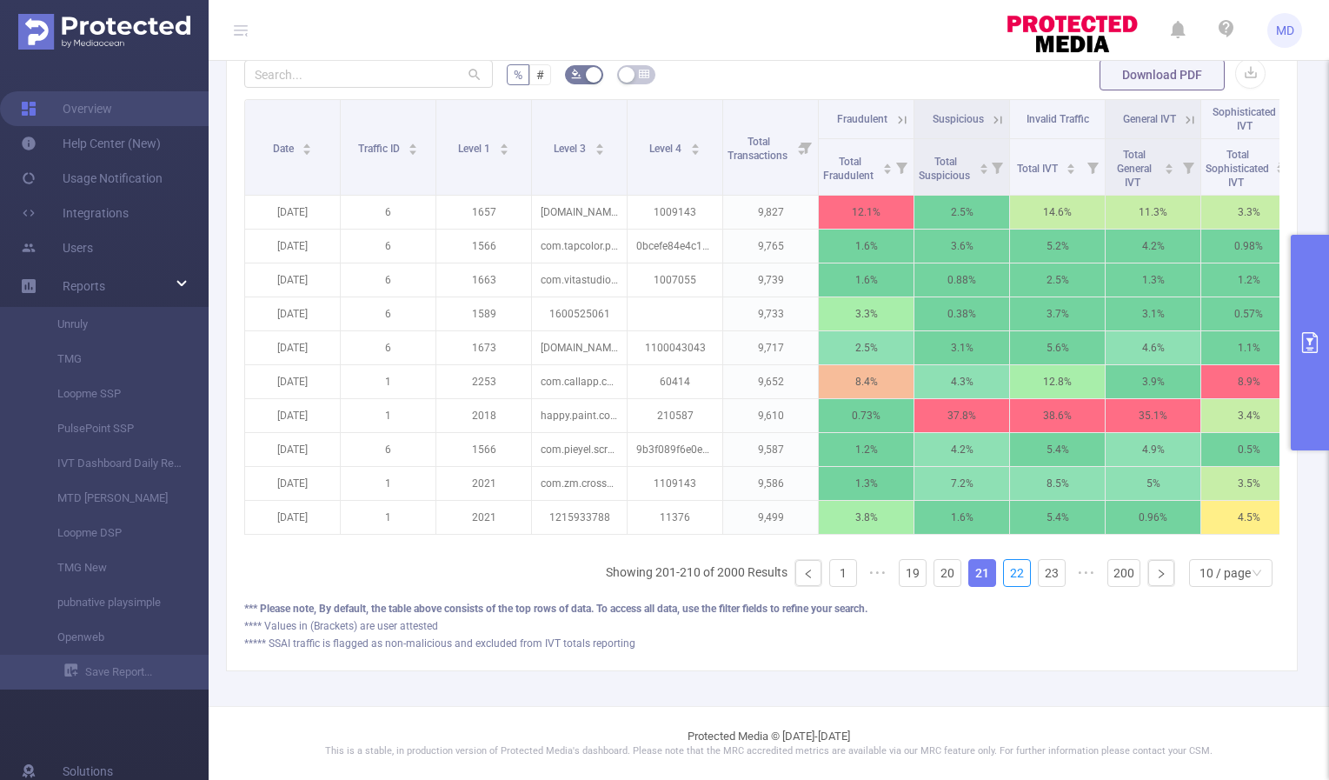
click at [1004, 575] on link "22" at bounding box center [1017, 573] width 26 height 26
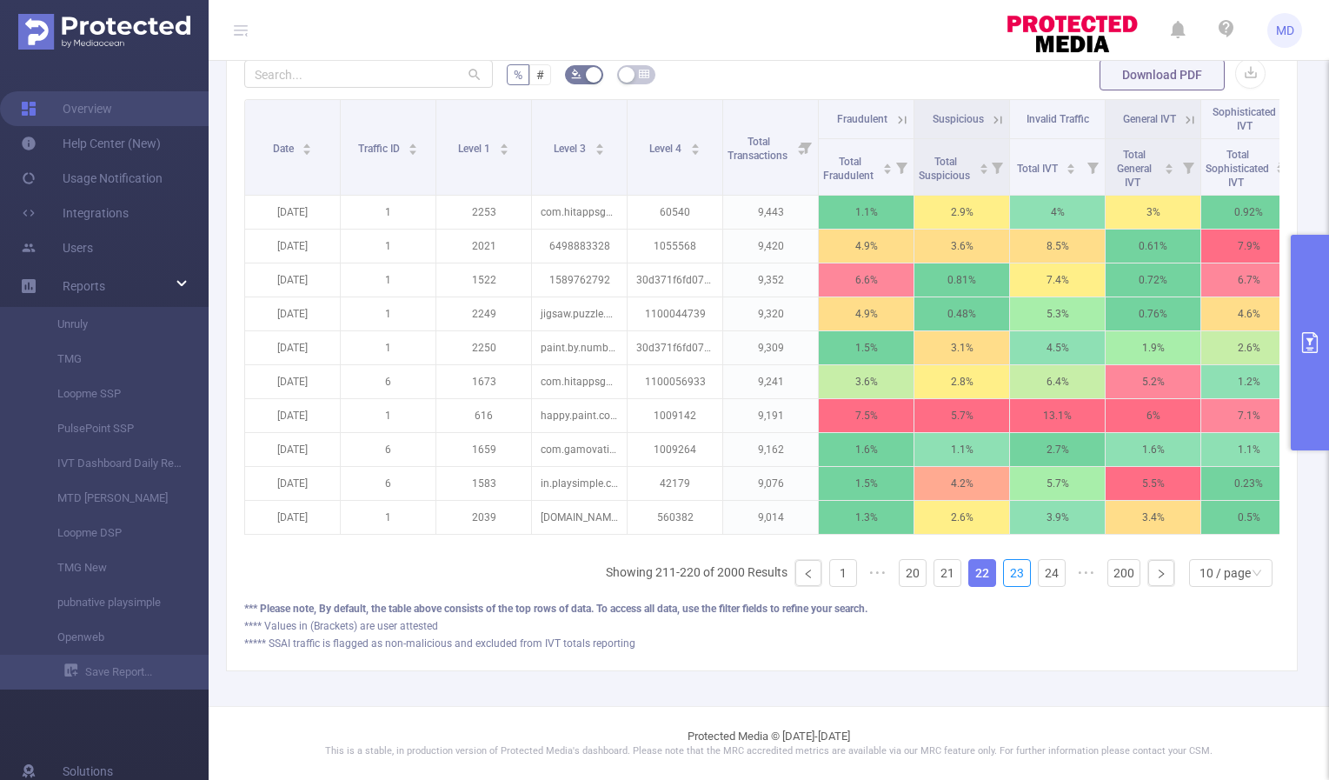
click at [1004, 575] on link "23" at bounding box center [1017, 573] width 26 height 26
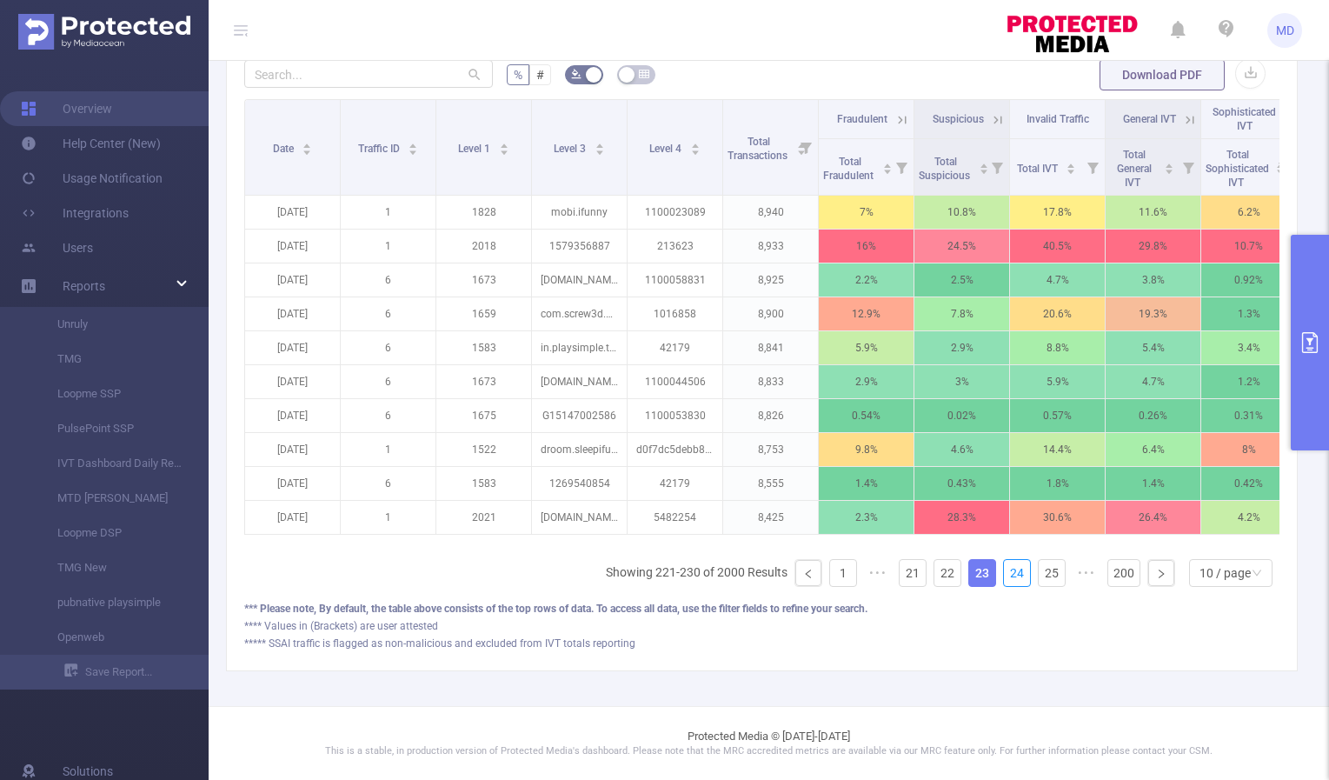
click at [1004, 575] on link "24" at bounding box center [1017, 573] width 26 height 26
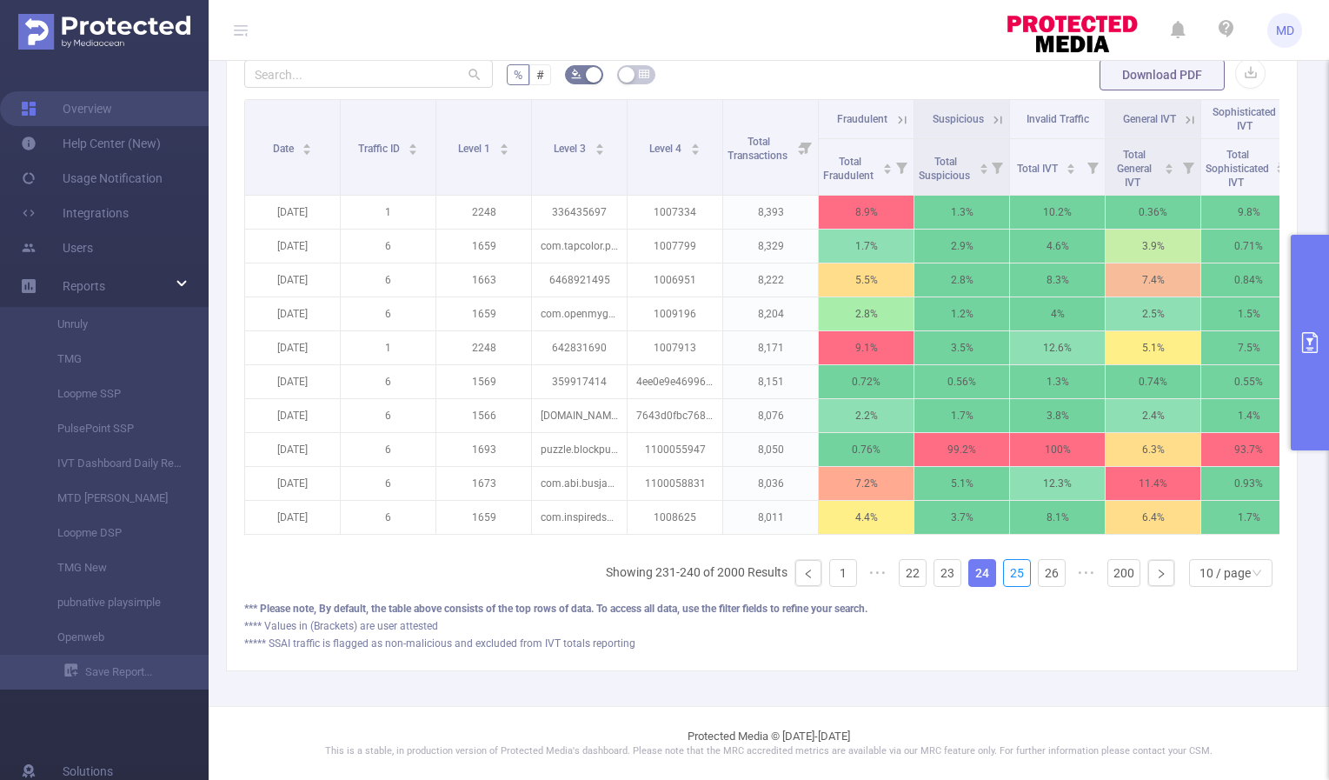
click at [1004, 575] on link "25" at bounding box center [1017, 573] width 26 height 26
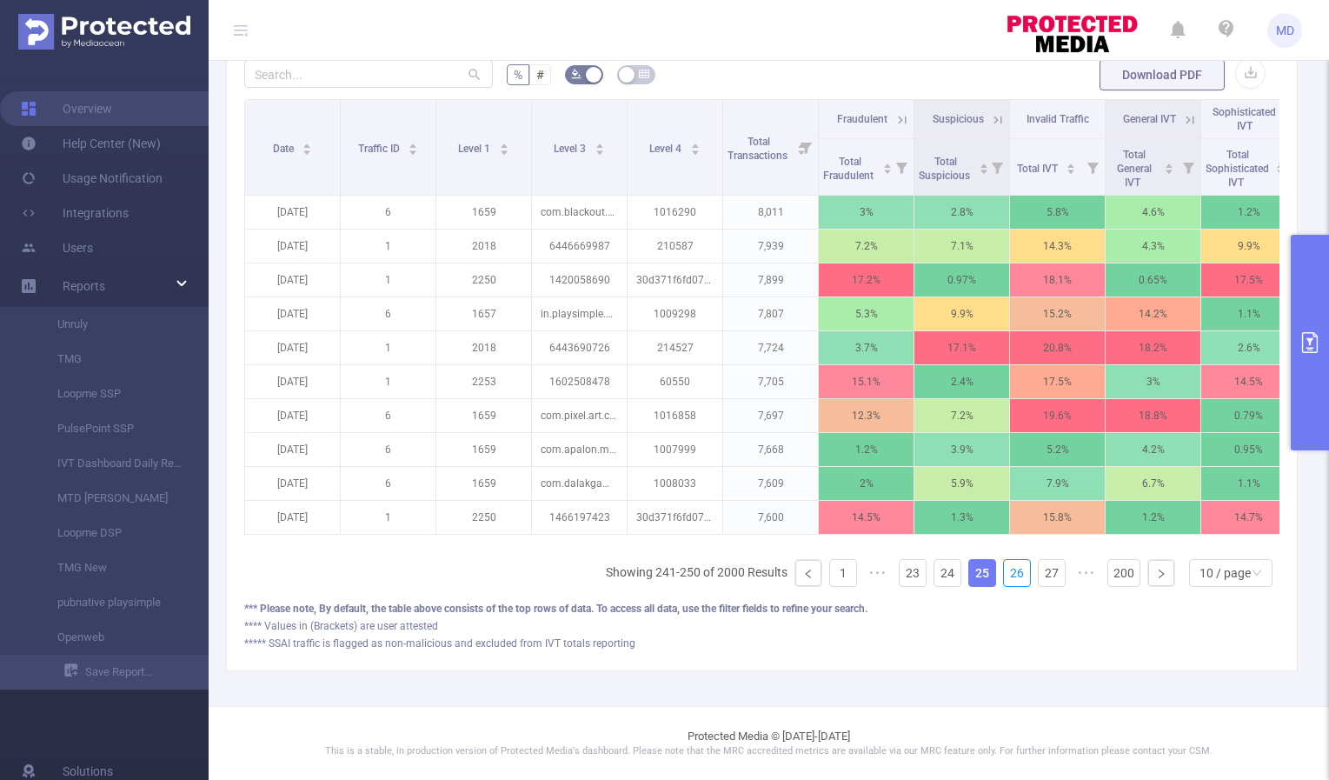
click at [1004, 575] on link "26" at bounding box center [1017, 573] width 26 height 26
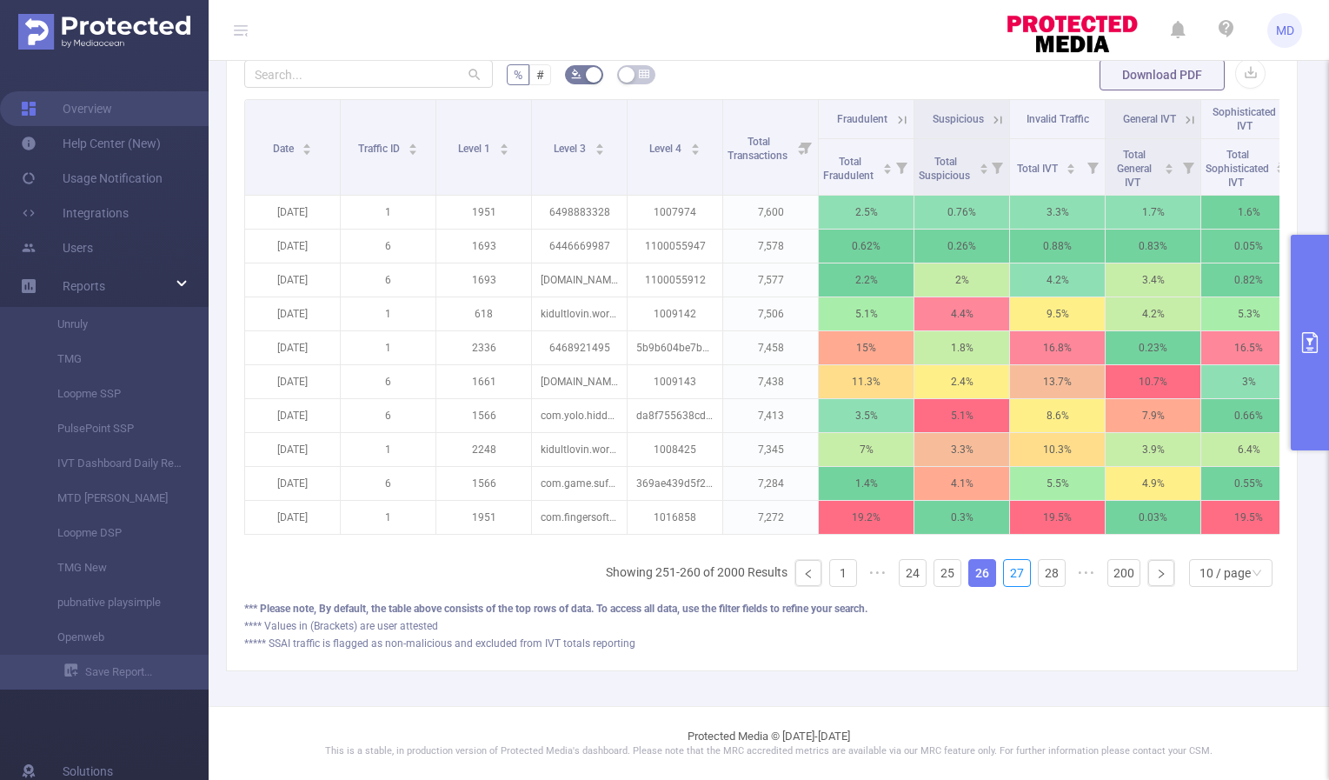
click at [1004, 575] on link "27" at bounding box center [1017, 573] width 26 height 26
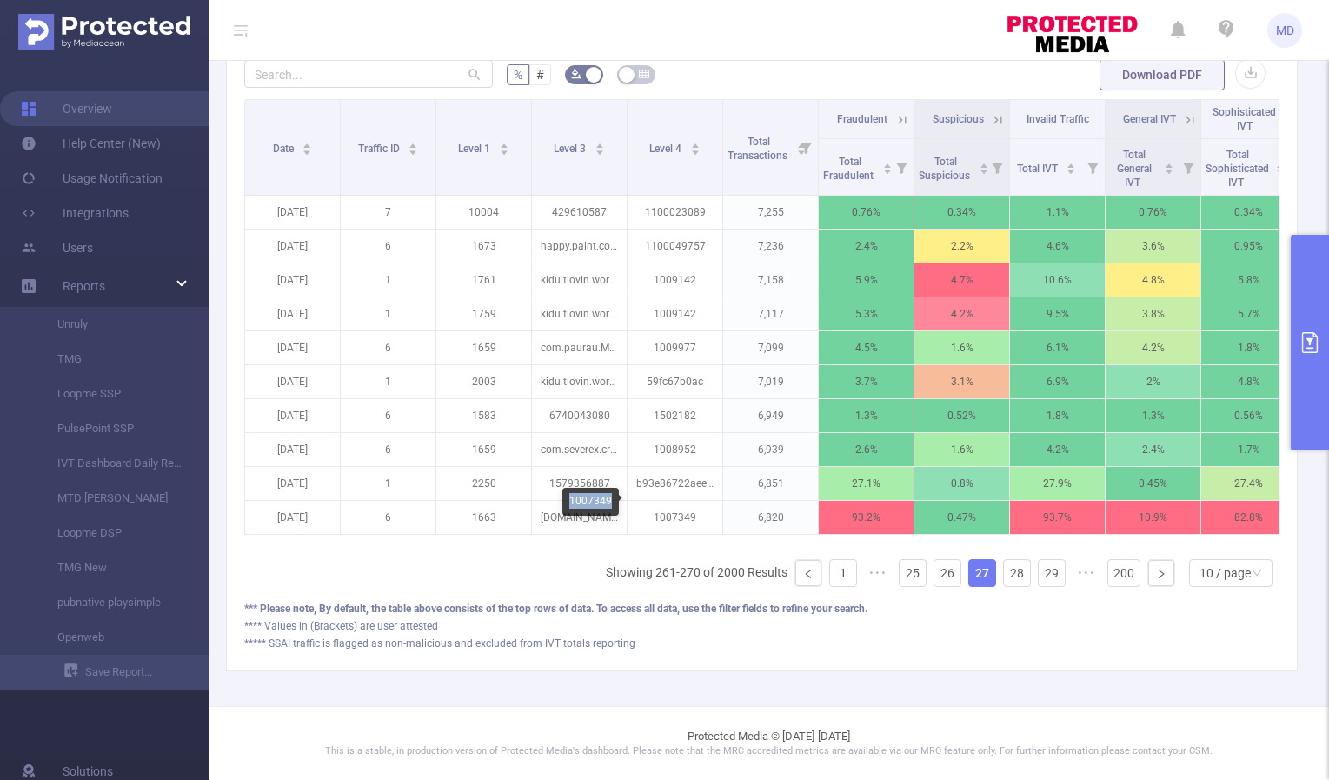
drag, startPoint x: 571, startPoint y: 502, endPoint x: 612, endPoint y: 502, distance: 40.9
click at [612, 502] on div "1007349" at bounding box center [591, 502] width 57 height 28
copy div "1007349"
click at [1005, 576] on link "28" at bounding box center [1017, 573] width 26 height 26
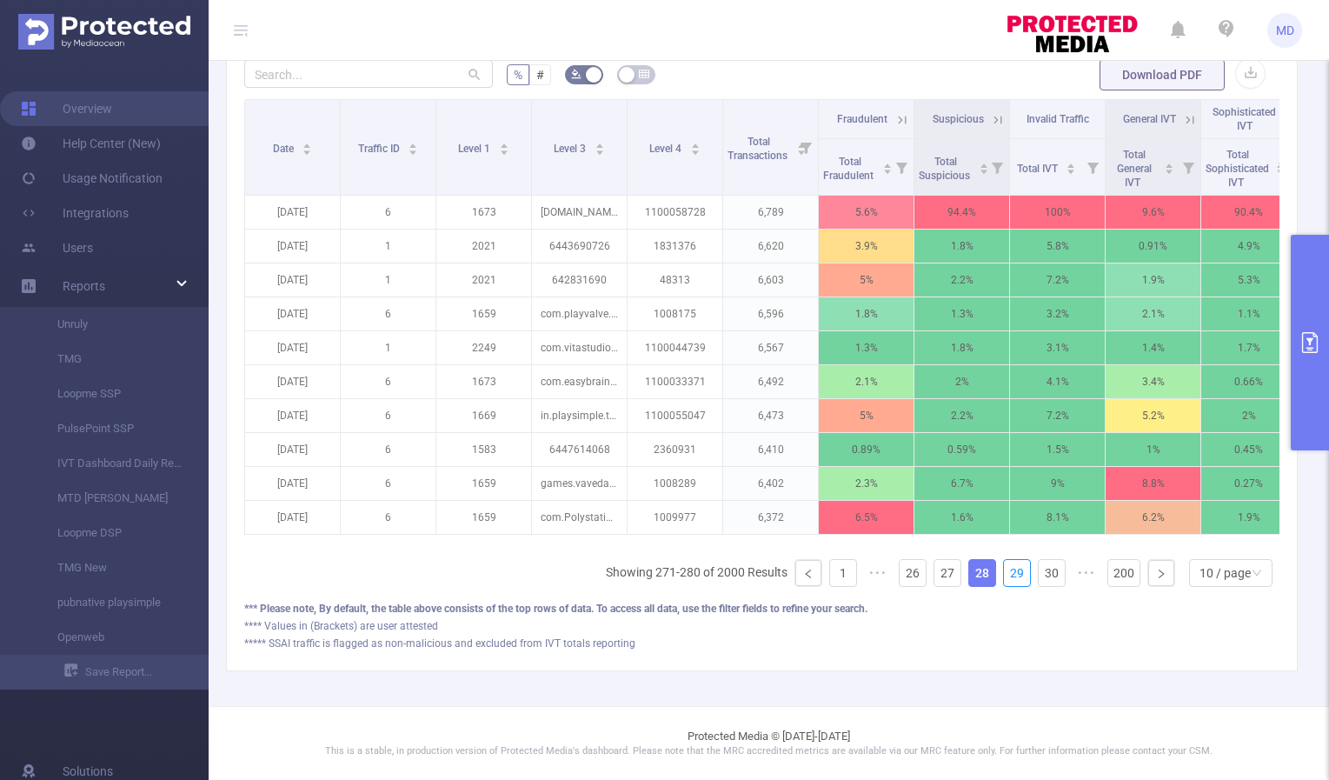
click at [1005, 576] on link "29" at bounding box center [1017, 573] width 26 height 26
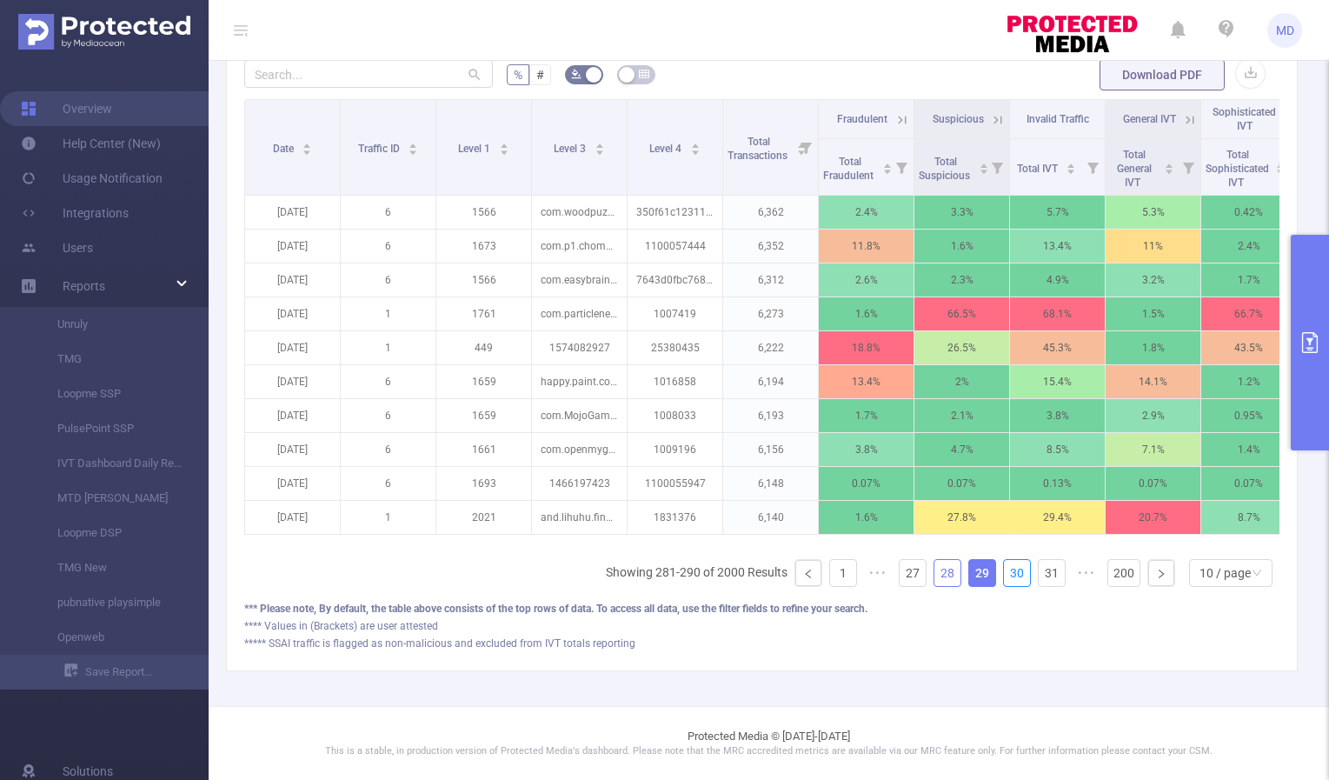
click at [1005, 576] on link "30" at bounding box center [1017, 573] width 26 height 26
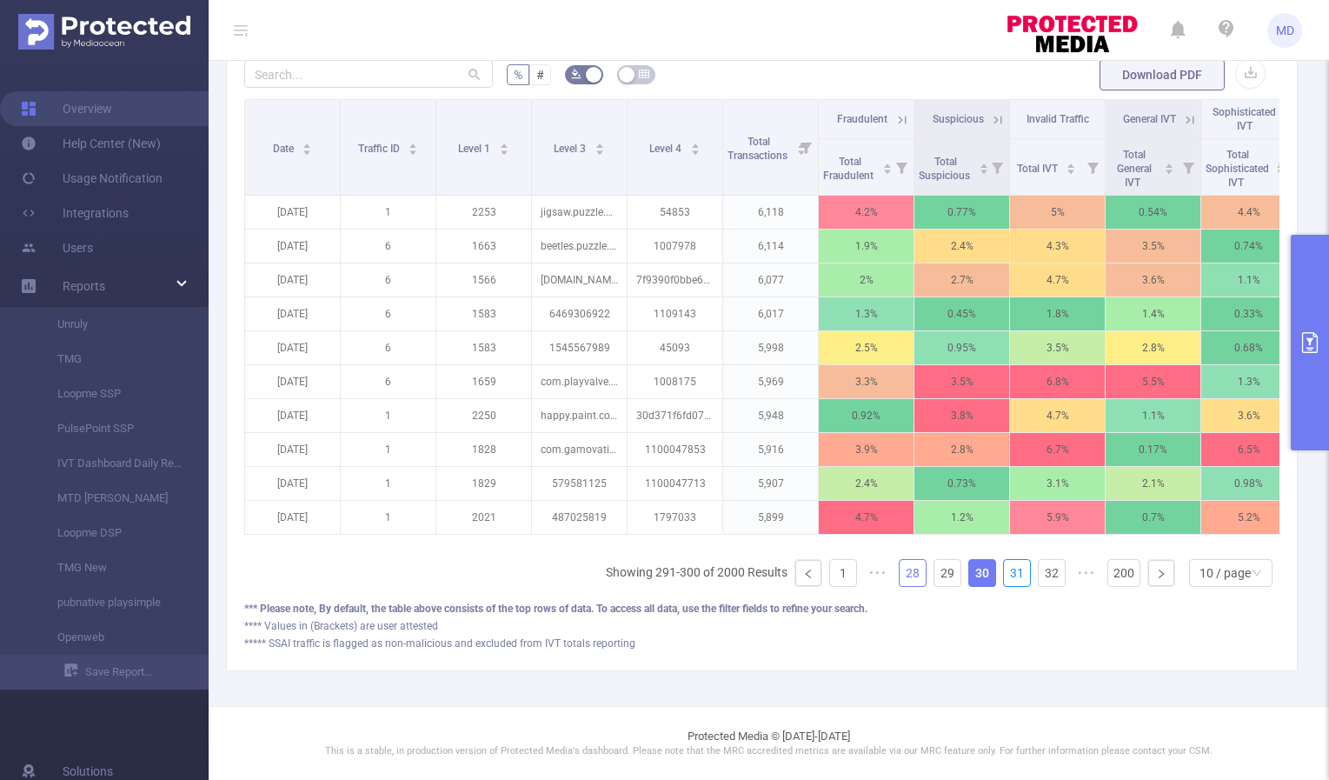
click at [1005, 576] on link "31" at bounding box center [1017, 573] width 26 height 26
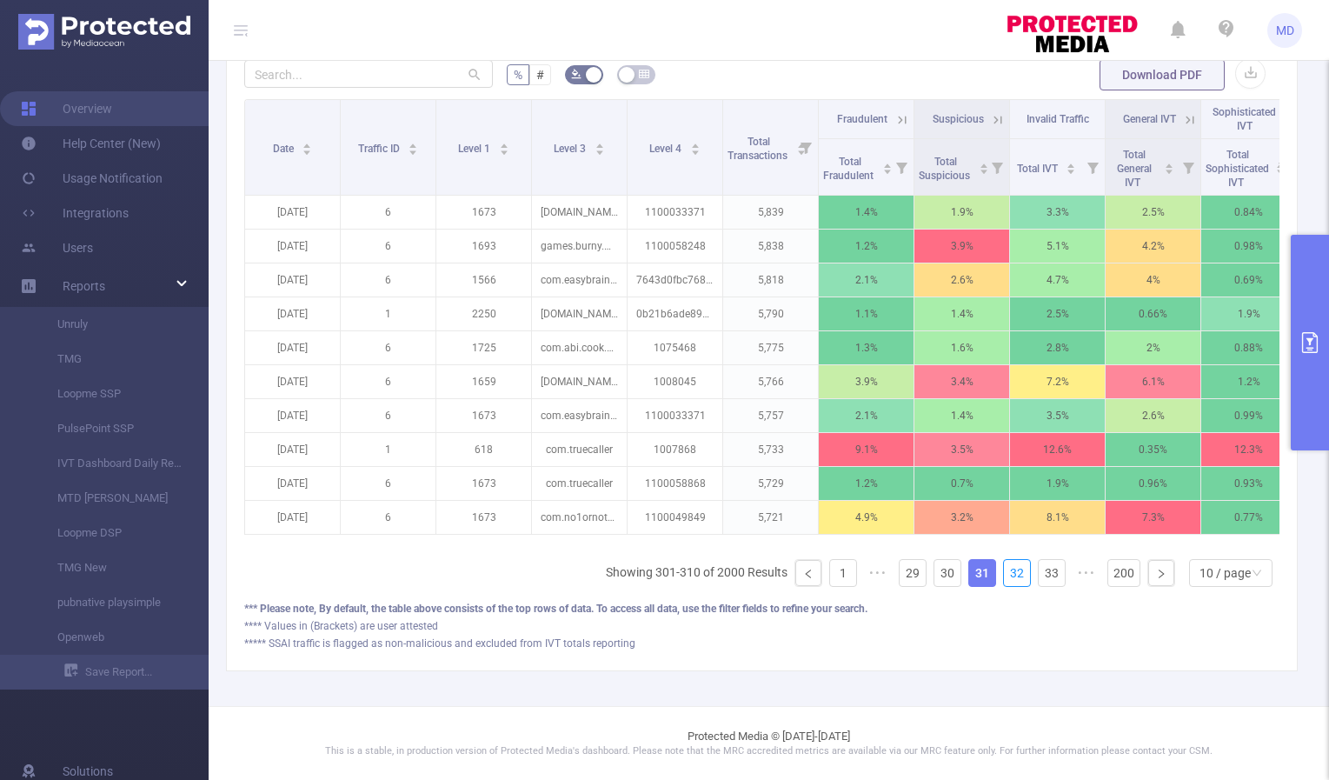
click at [1005, 576] on link "32" at bounding box center [1017, 573] width 26 height 26
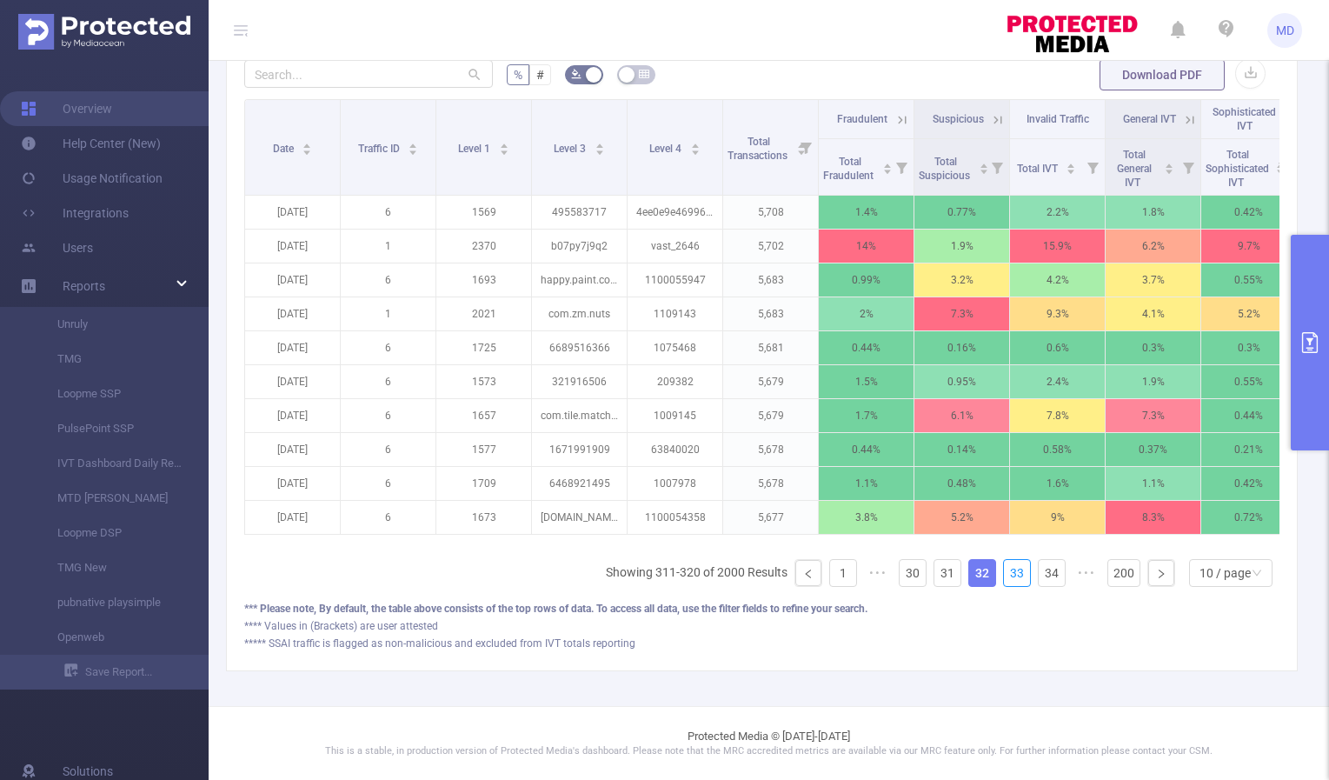
click at [1005, 576] on link "33" at bounding box center [1017, 573] width 26 height 26
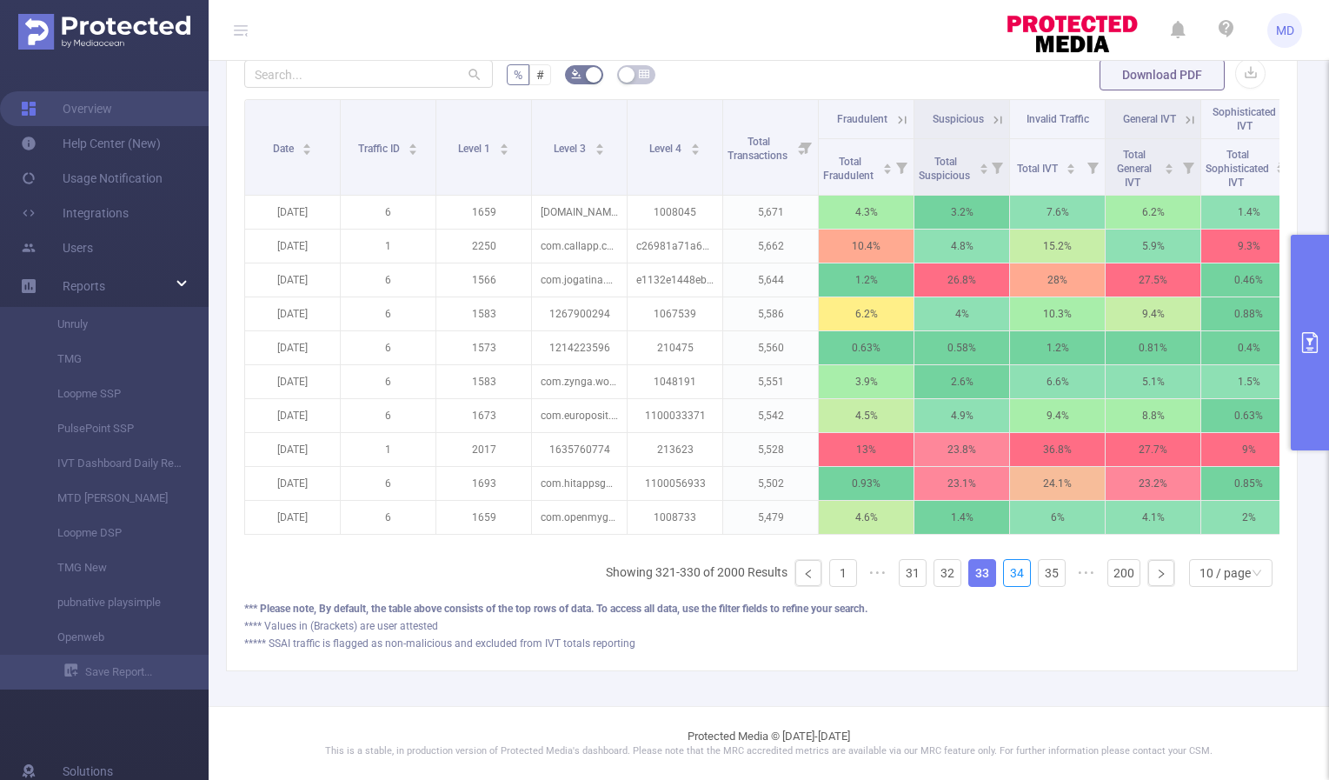
click at [1005, 576] on link "34" at bounding box center [1017, 573] width 26 height 26
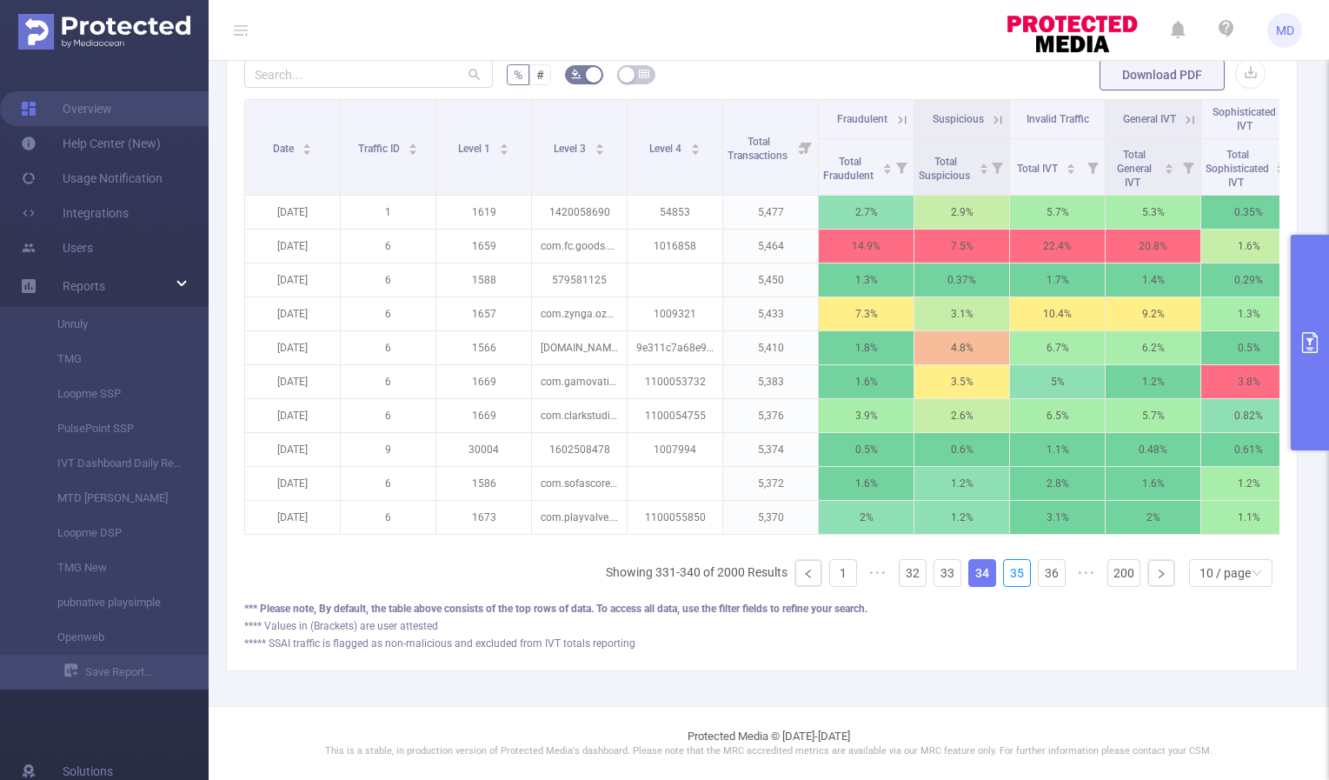
click at [1005, 576] on link "35" at bounding box center [1017, 573] width 26 height 26
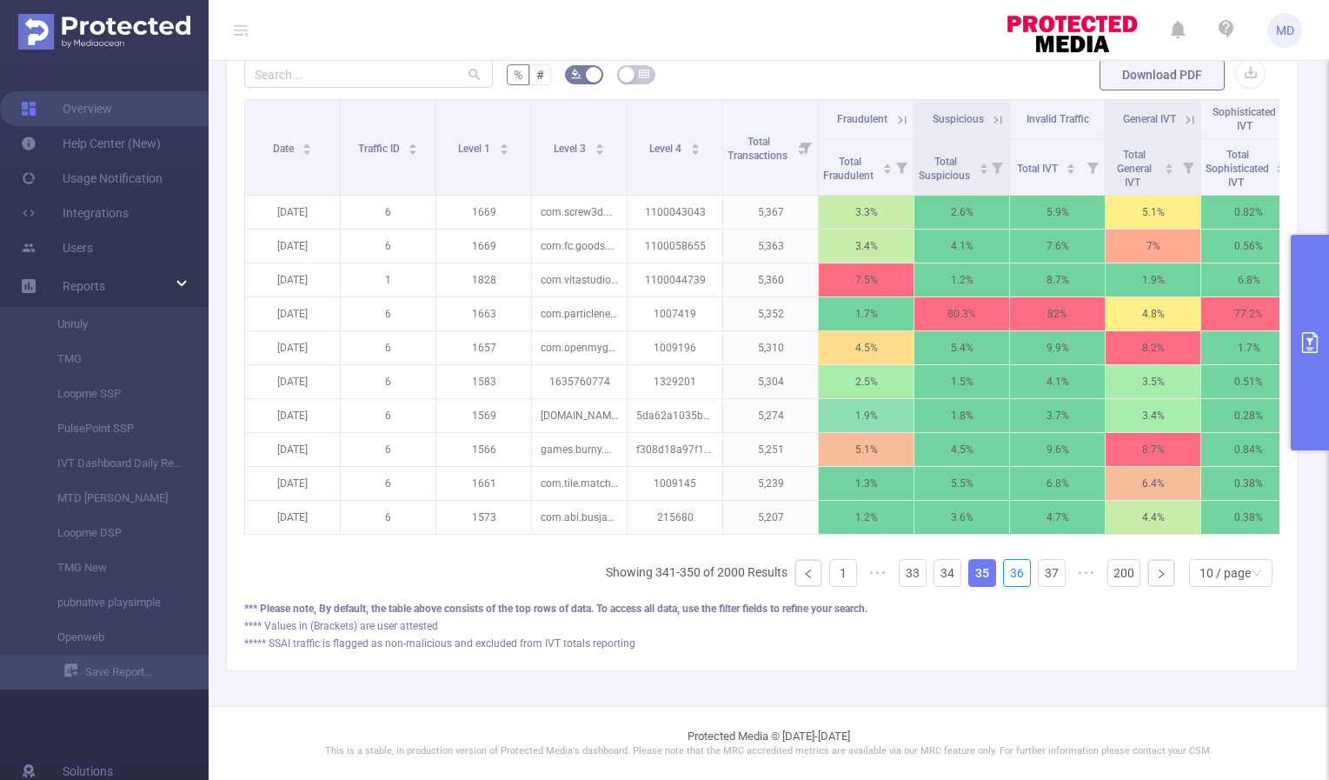
click at [1005, 576] on link "36" at bounding box center [1017, 573] width 26 height 26
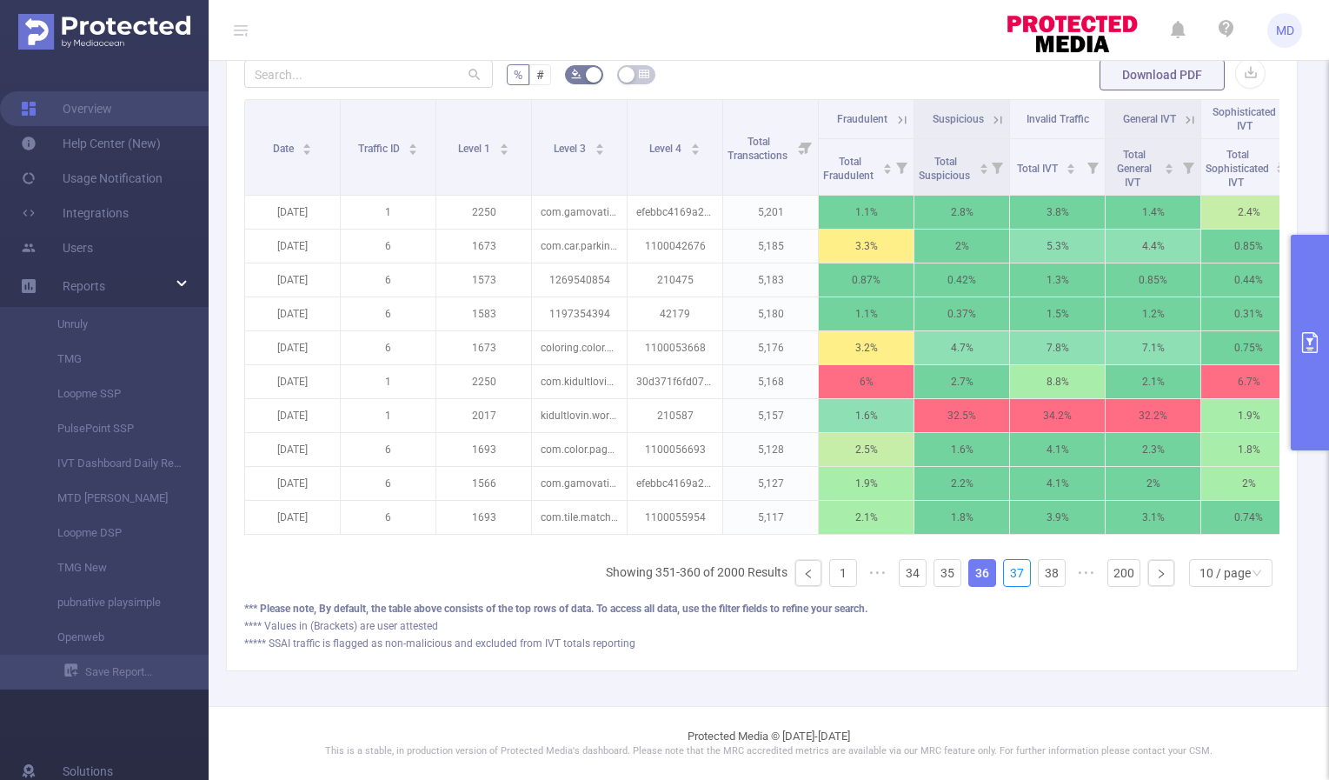
click at [1005, 576] on link "37" at bounding box center [1017, 573] width 26 height 26
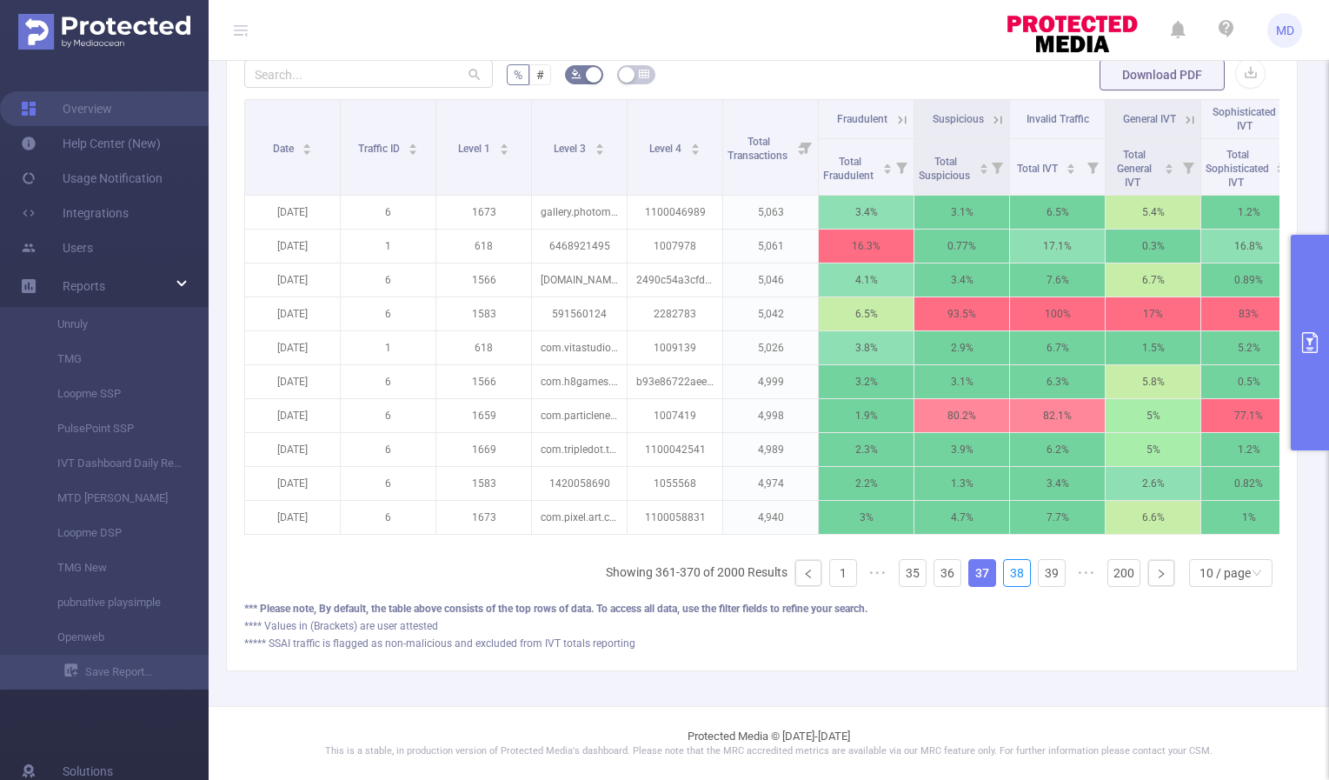
click at [1005, 576] on link "38" at bounding box center [1017, 573] width 26 height 26
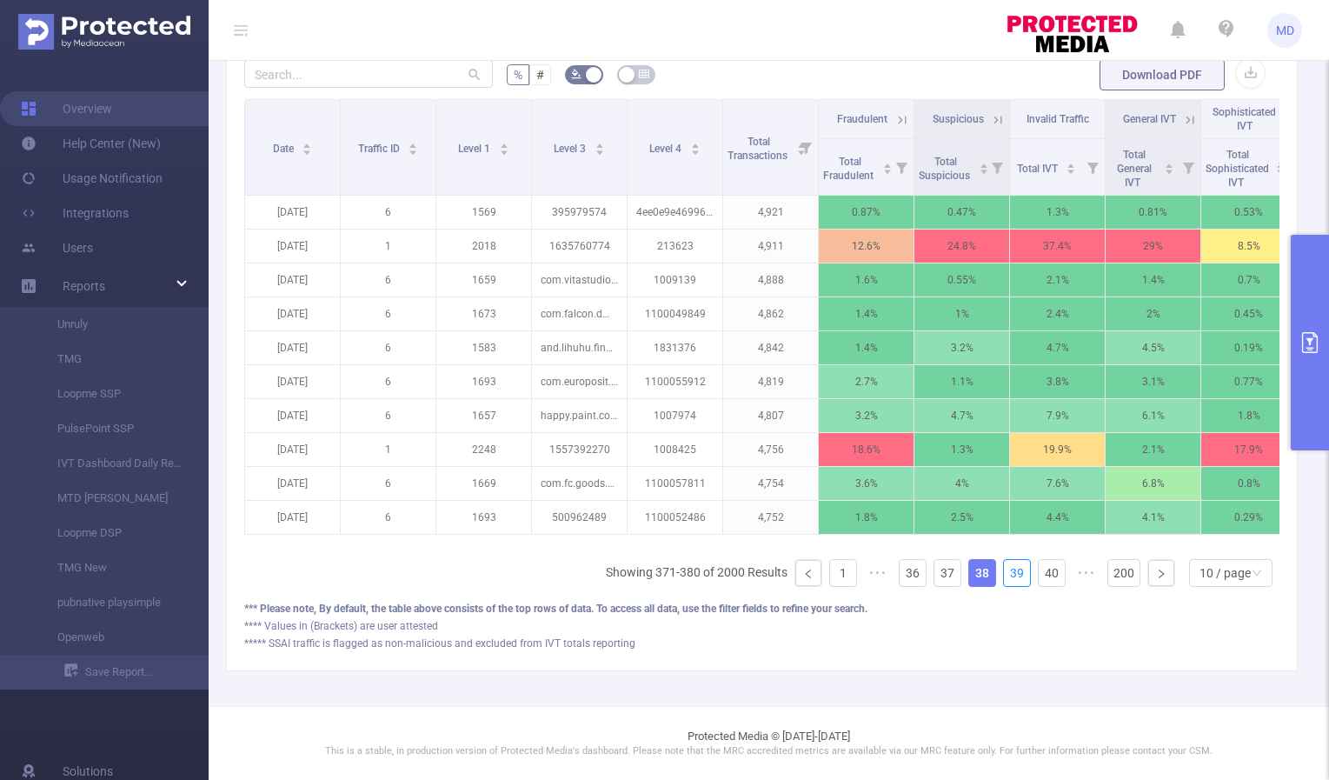
click at [1005, 576] on link "39" at bounding box center [1017, 573] width 26 height 26
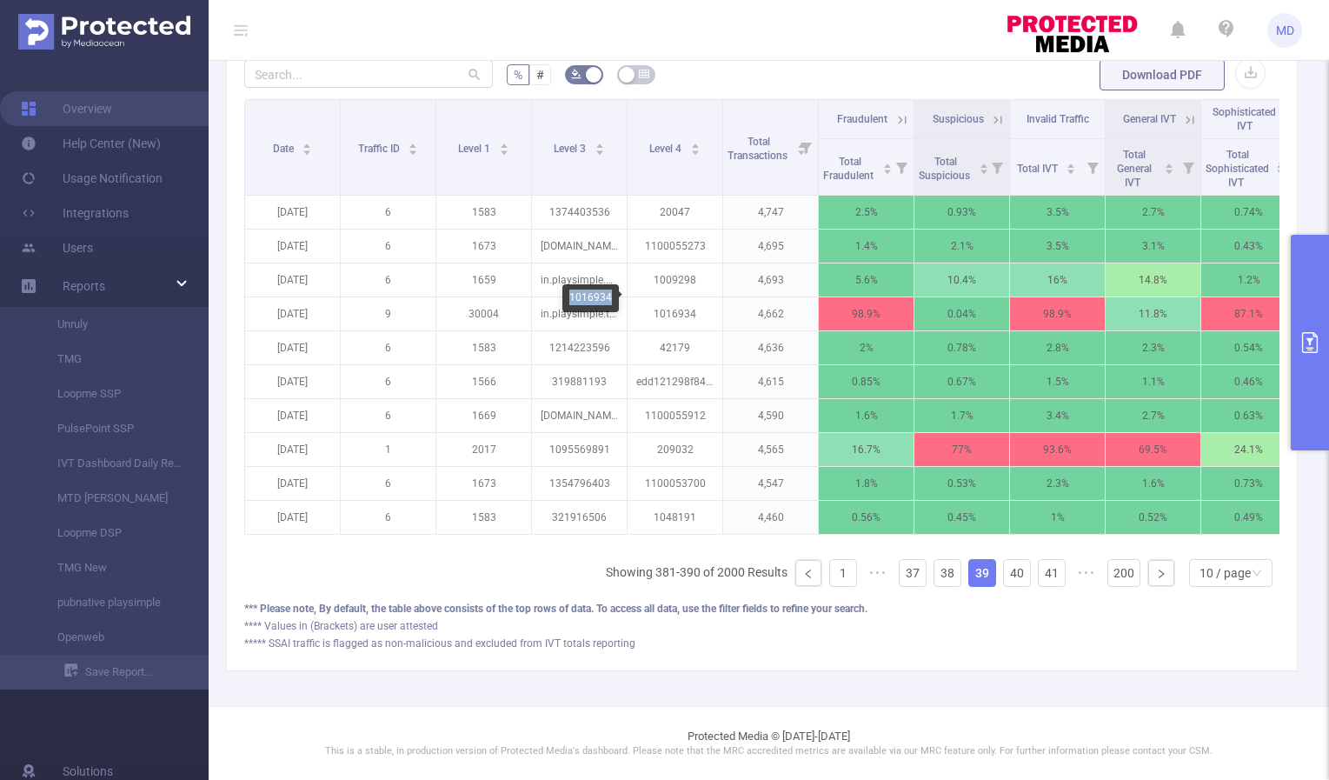
drag, startPoint x: 571, startPoint y: 293, endPoint x: 612, endPoint y: 297, distance: 41.0
click at [612, 297] on div "1016934" at bounding box center [591, 298] width 57 height 28
copy div "1016934"
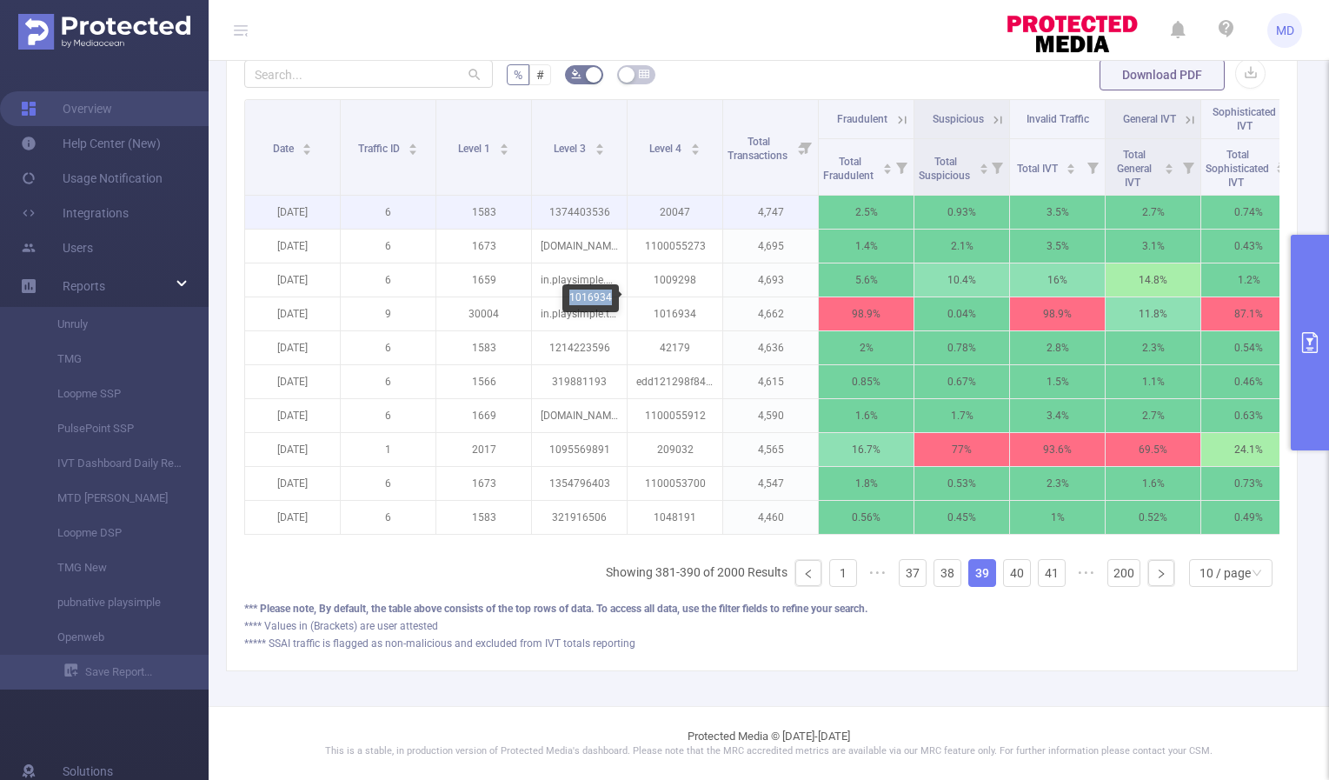
copy div "1016934"
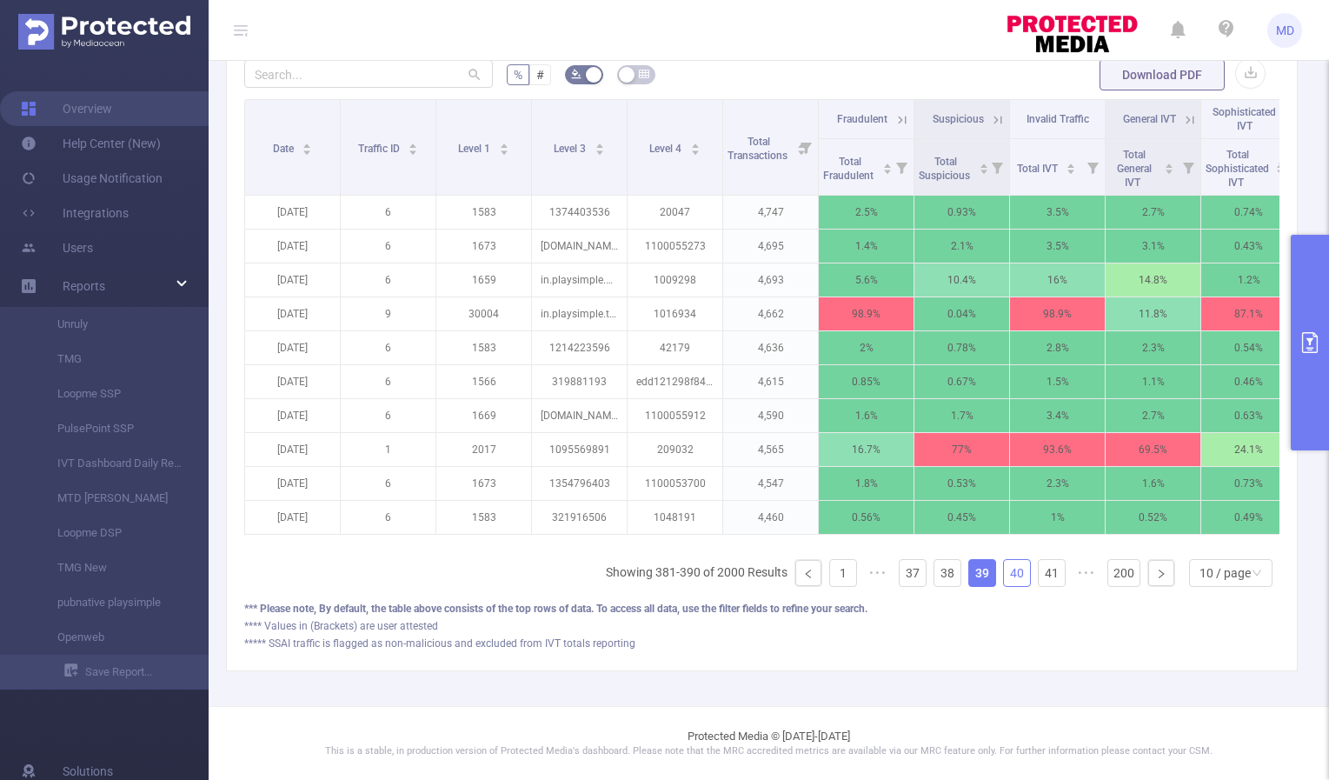
click at [1004, 570] on link "40" at bounding box center [1017, 573] width 26 height 26
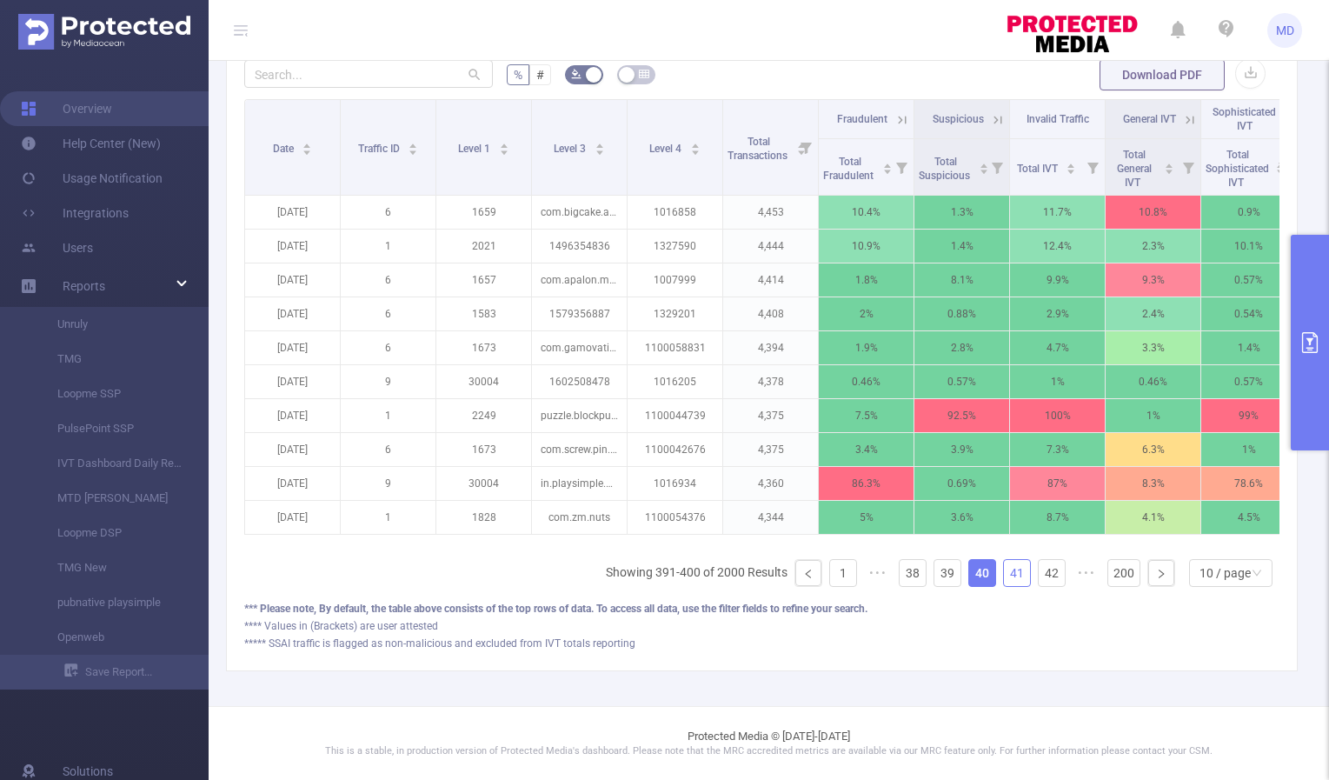
click at [1004, 571] on link "41" at bounding box center [1017, 573] width 26 height 26
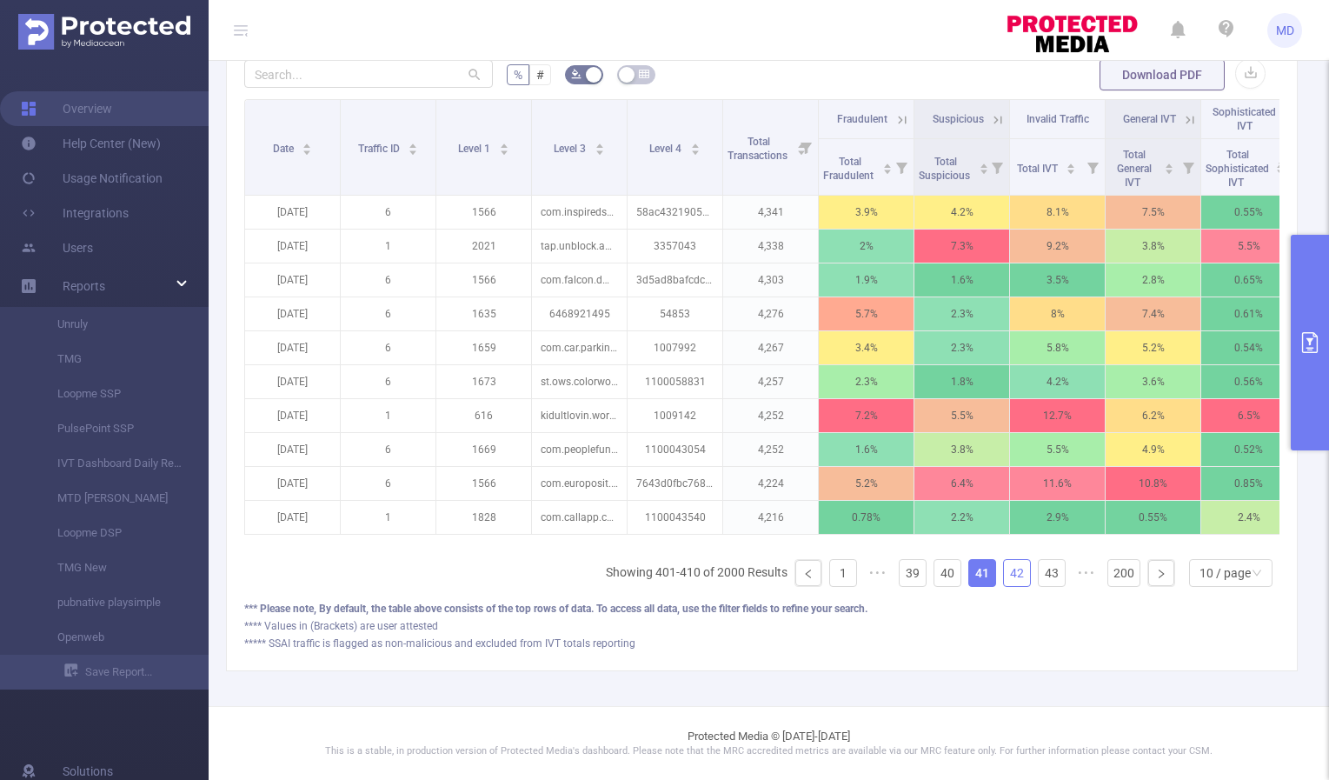
click at [1007, 576] on link "42" at bounding box center [1017, 573] width 26 height 26
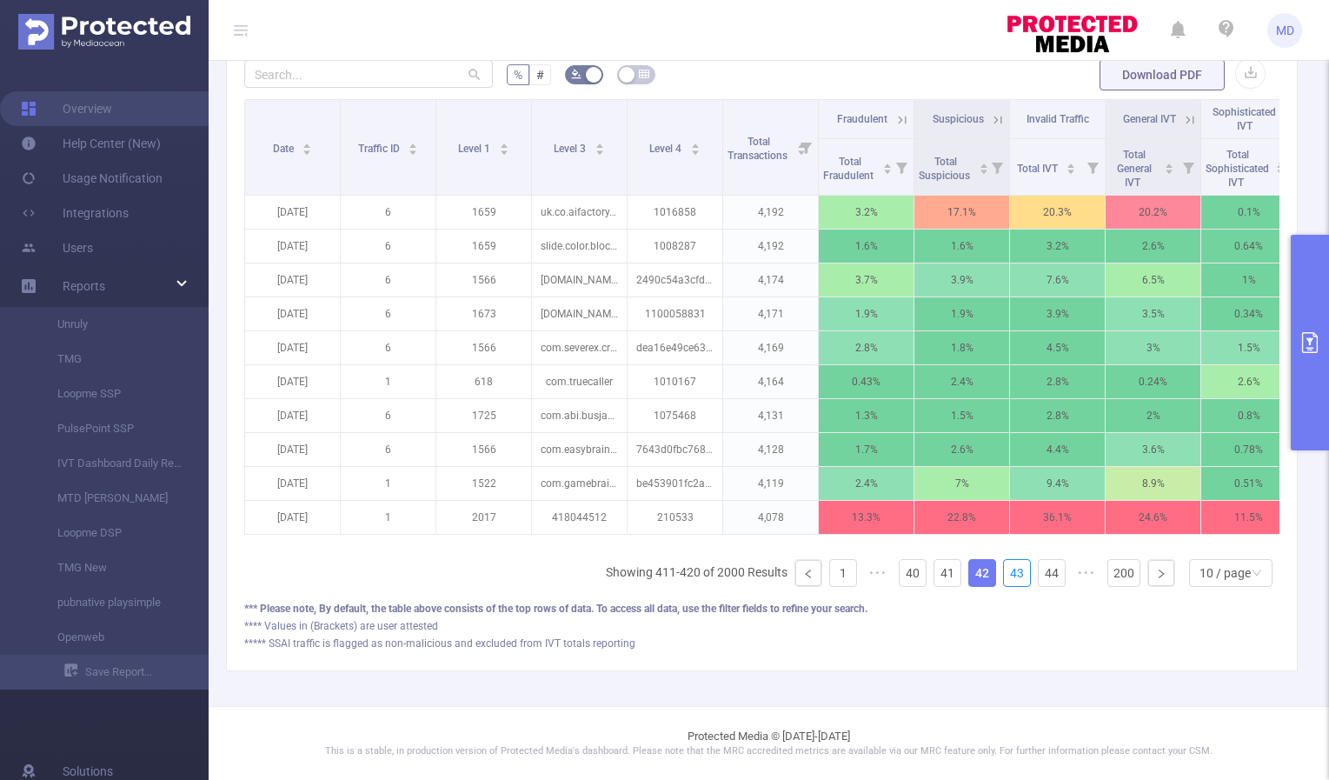
click at [1007, 576] on link "43" at bounding box center [1017, 573] width 26 height 26
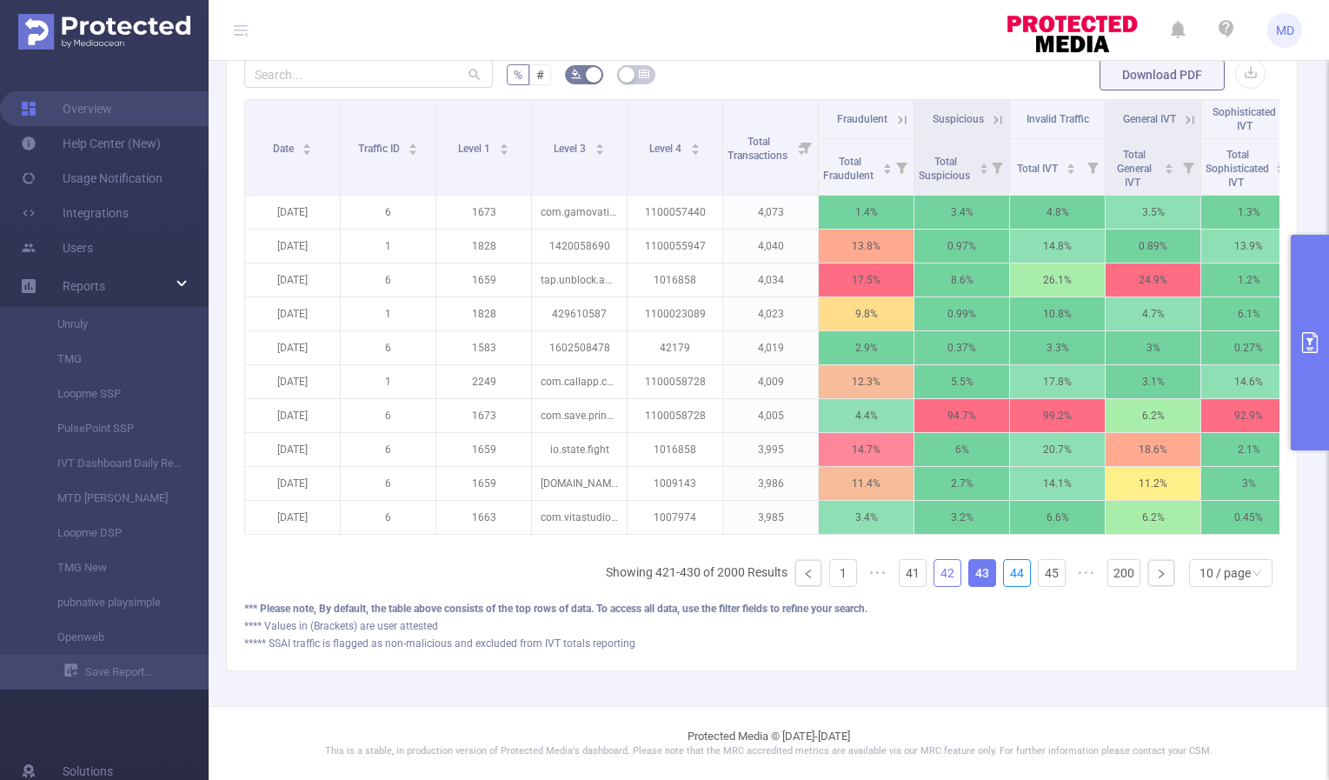
click at [1007, 576] on link "44" at bounding box center [1017, 573] width 26 height 26
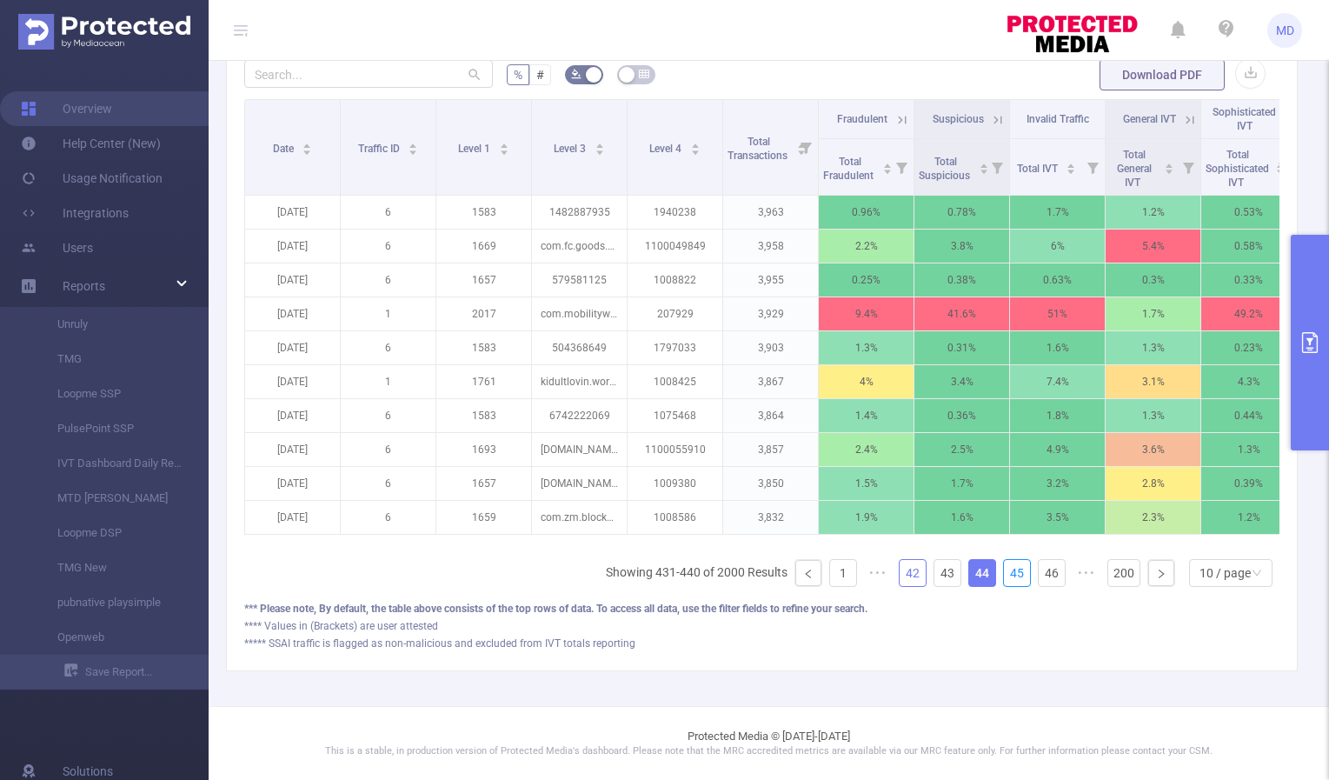
click at [1007, 576] on link "45" at bounding box center [1017, 573] width 26 height 26
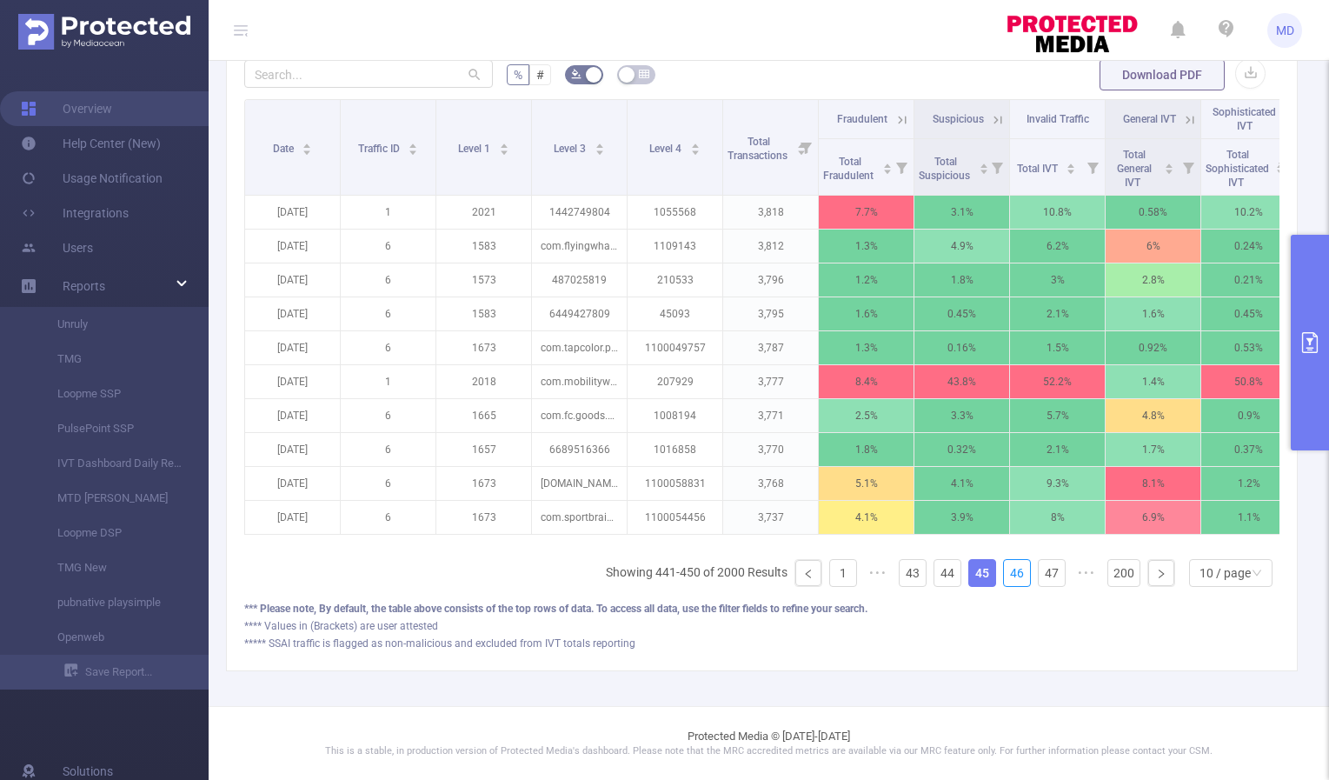
click at [1007, 576] on link "46" at bounding box center [1017, 573] width 26 height 26
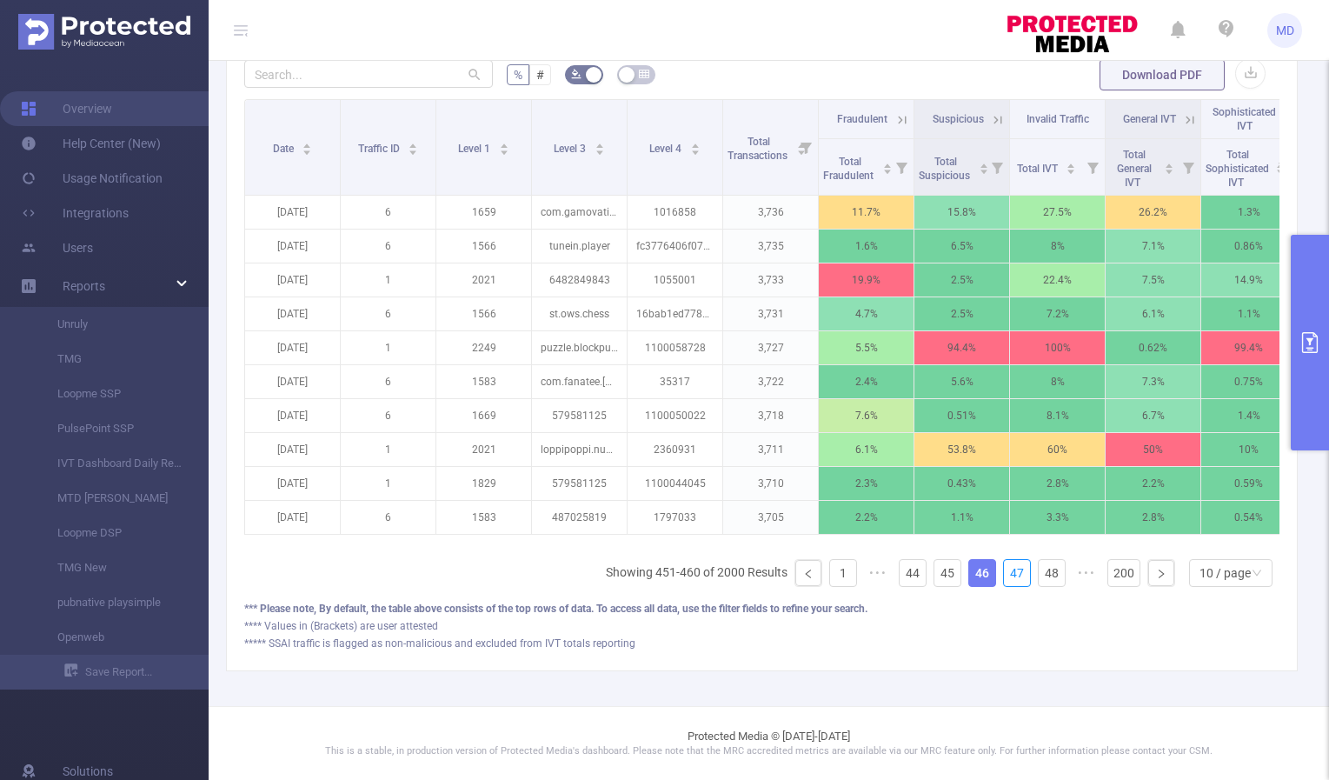
click at [1007, 576] on link "47" at bounding box center [1017, 573] width 26 height 26
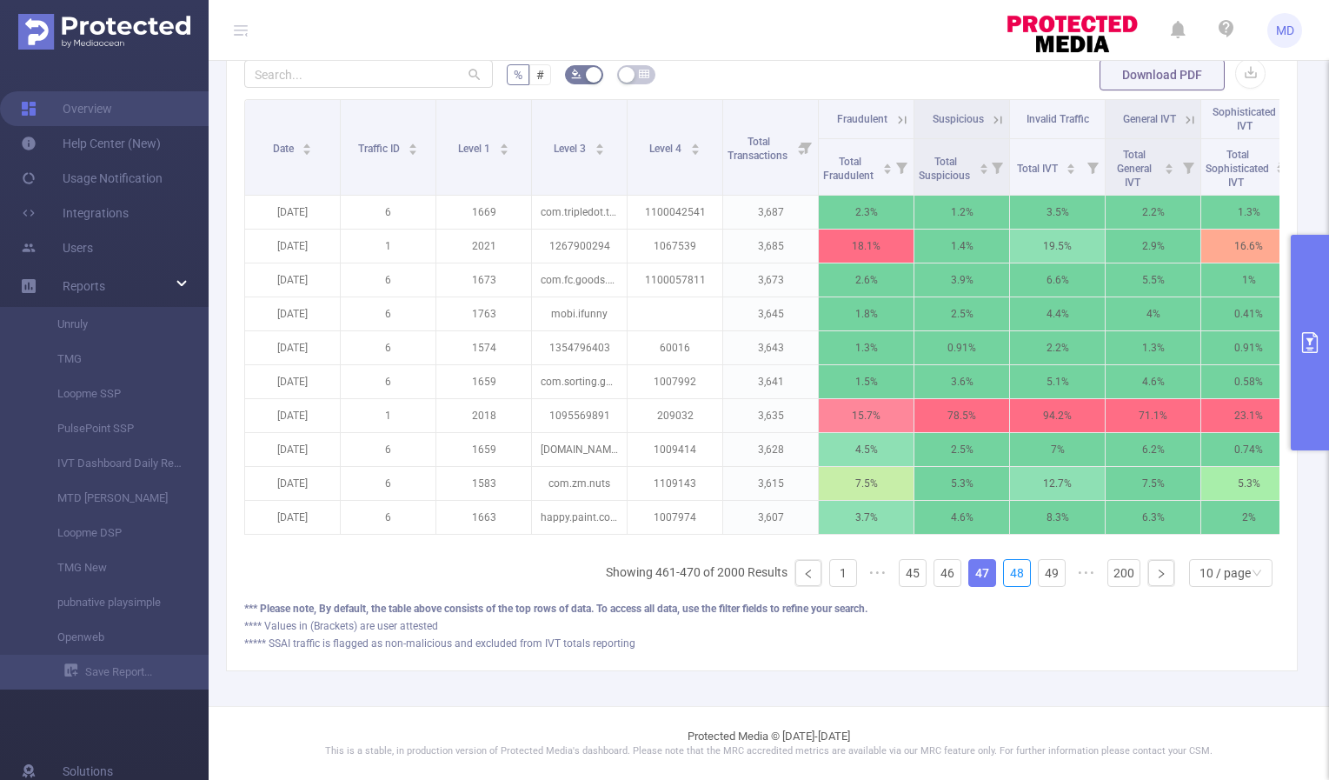
click at [1007, 576] on link "48" at bounding box center [1017, 573] width 26 height 26
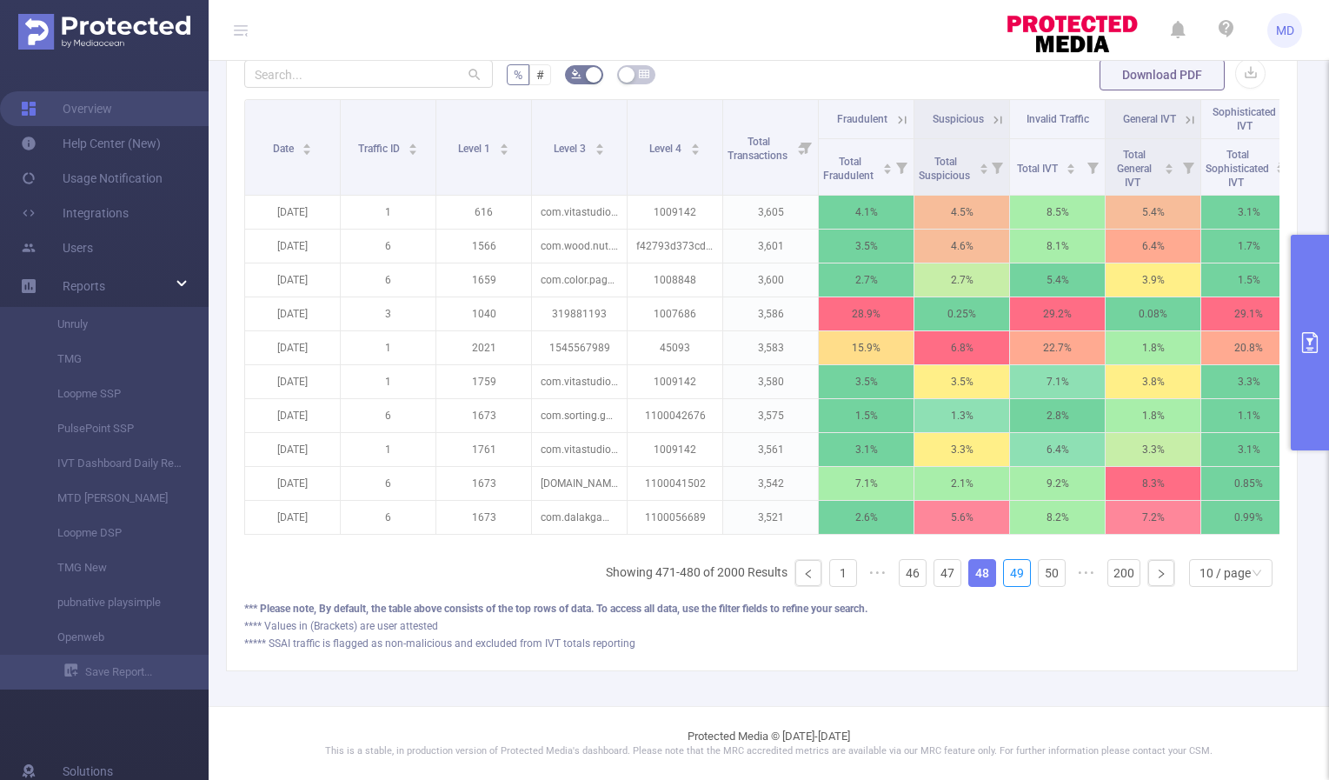
click at [1007, 576] on link "49" at bounding box center [1017, 573] width 26 height 26
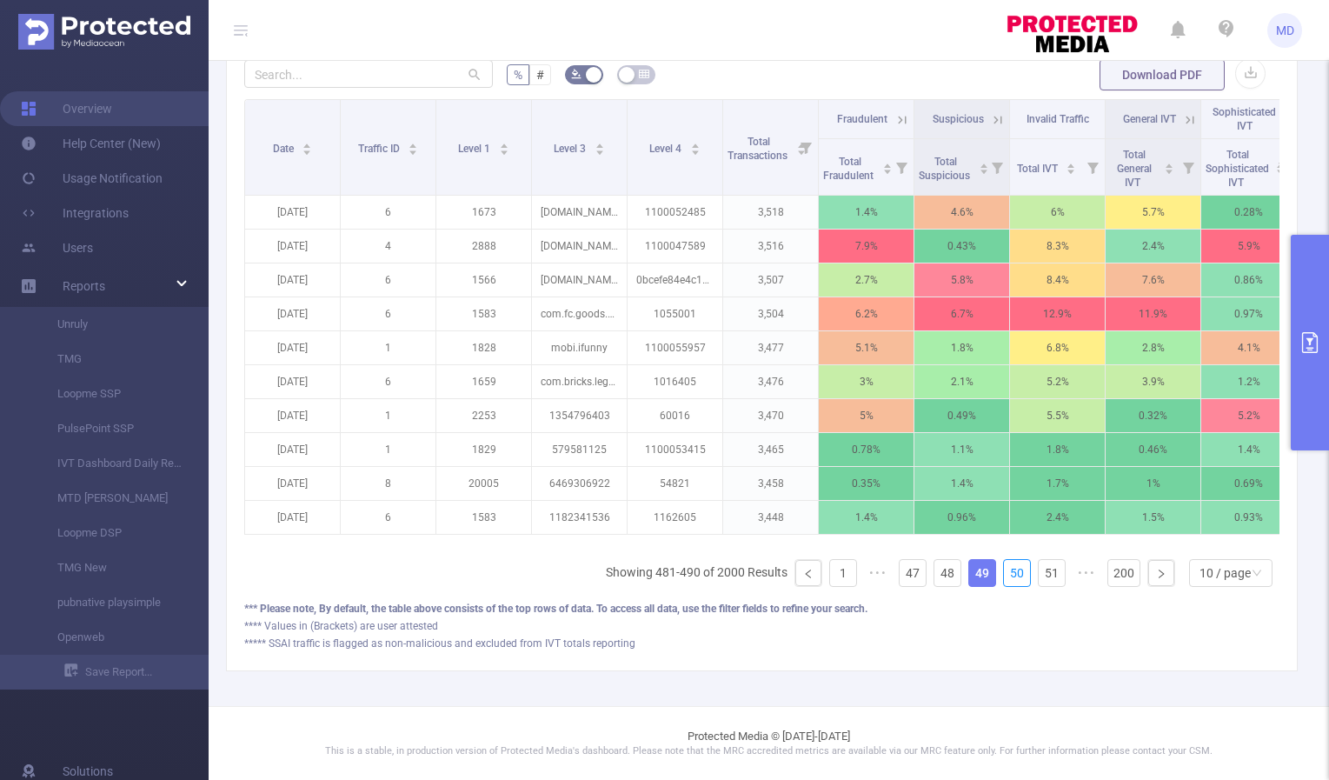
click at [1007, 576] on link "50" at bounding box center [1017, 573] width 26 height 26
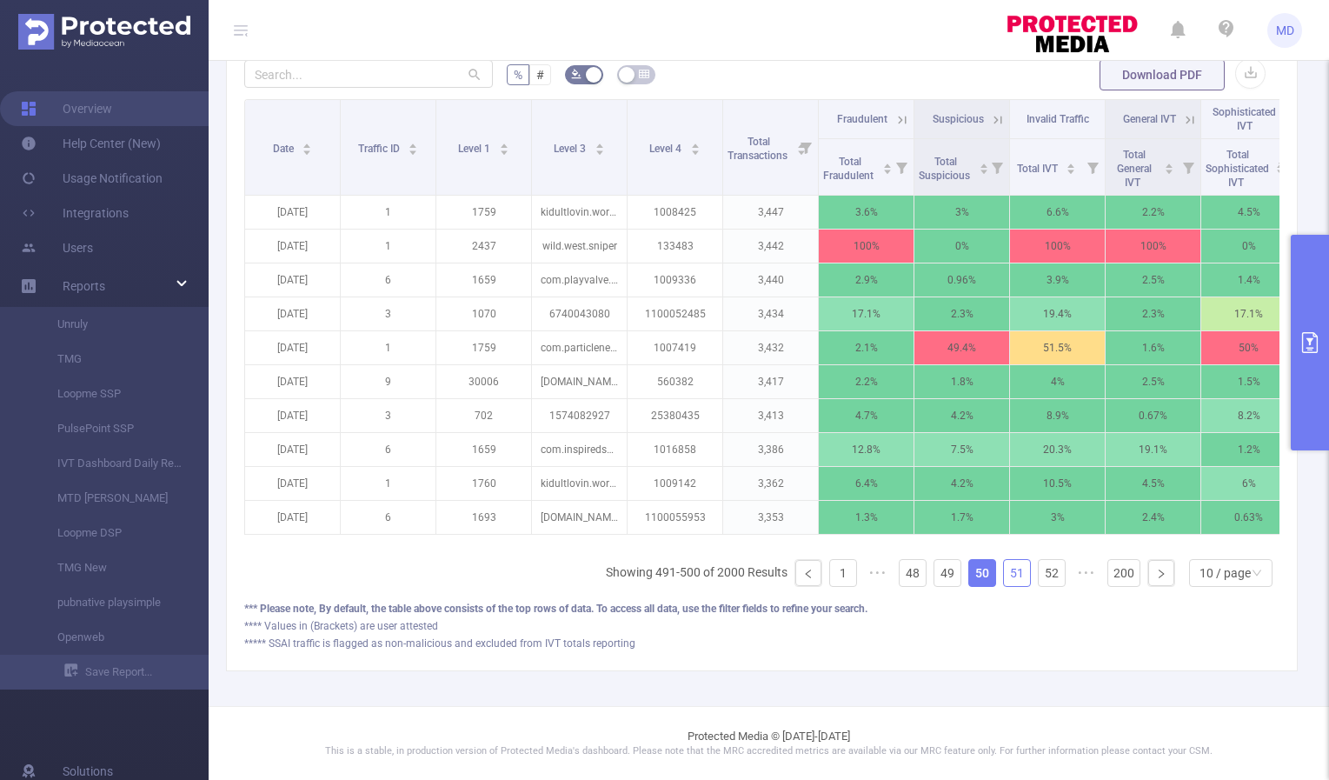
click at [1004, 583] on link "51" at bounding box center [1017, 573] width 26 height 26
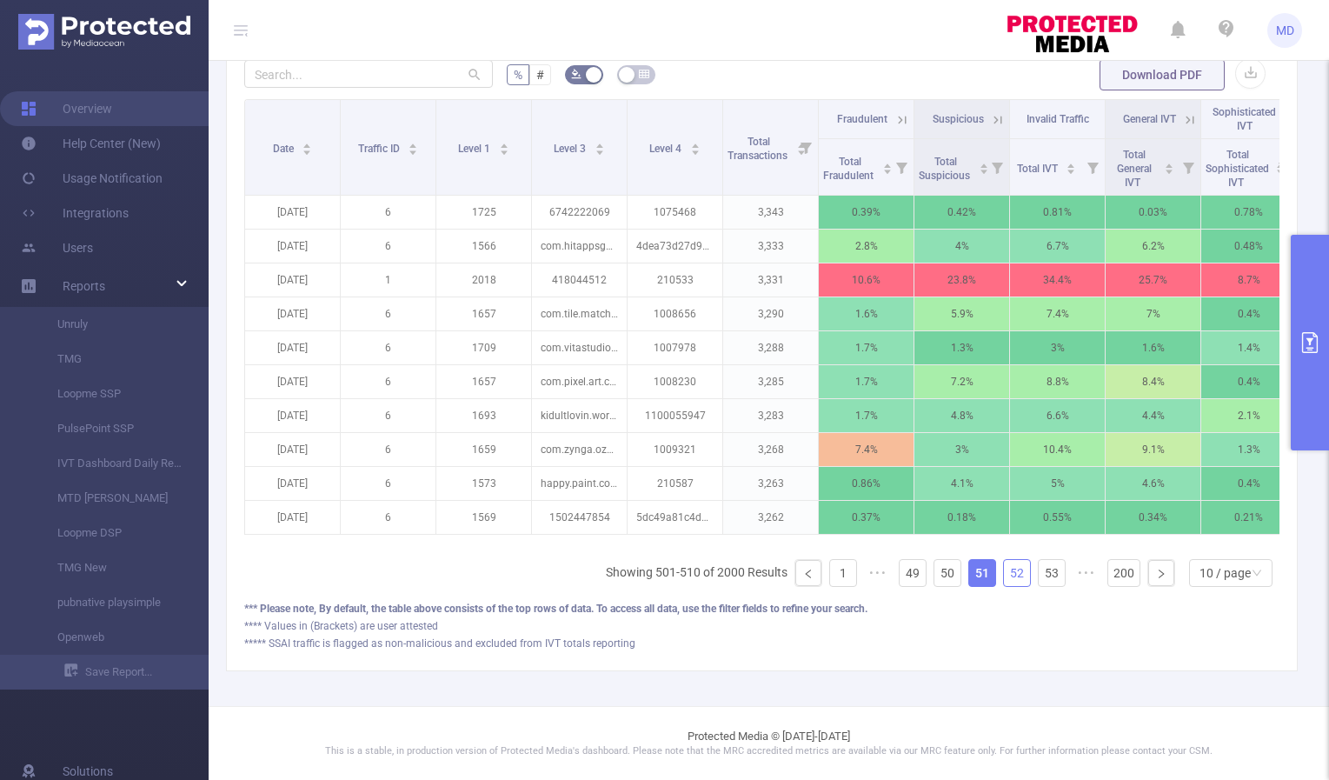
click at [1004, 581] on link "52" at bounding box center [1017, 573] width 26 height 26
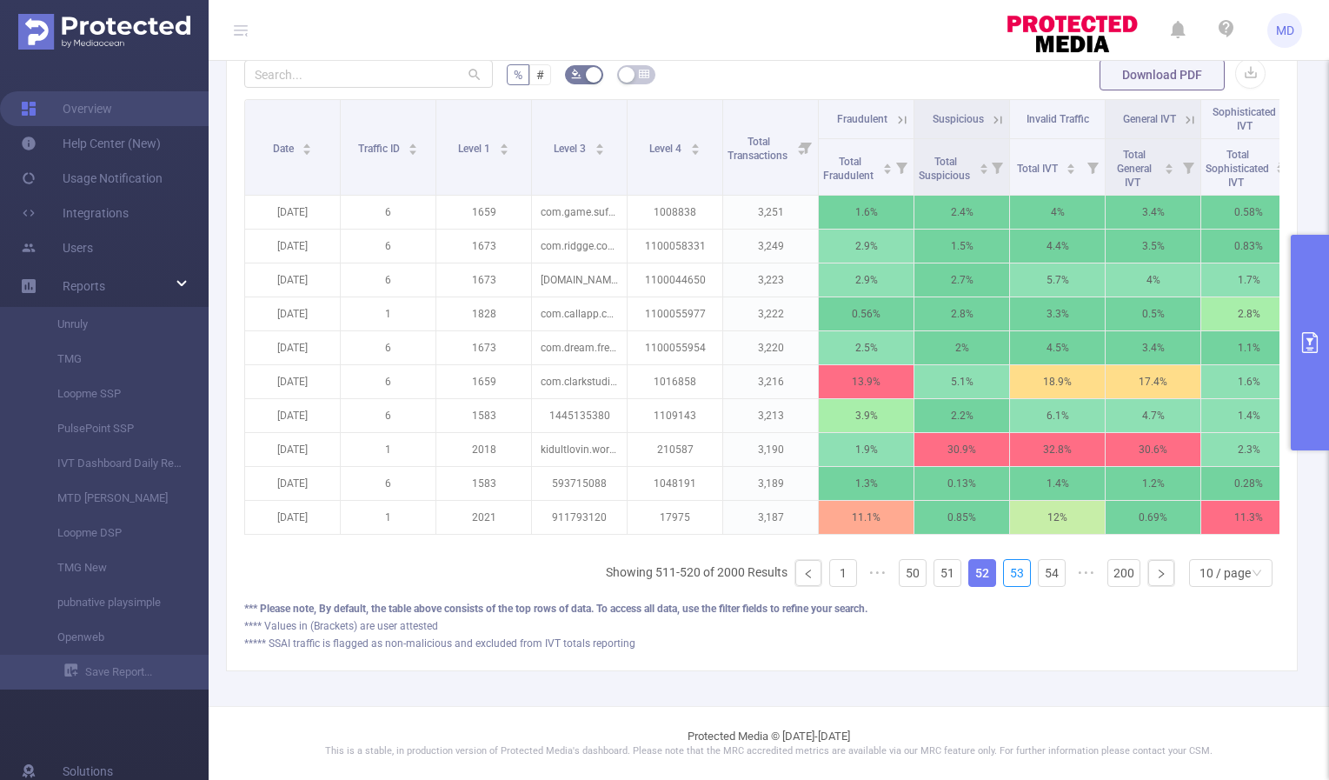
click at [1004, 581] on link "53" at bounding box center [1017, 573] width 26 height 26
